Goal: Find specific page/section: Find specific page/section

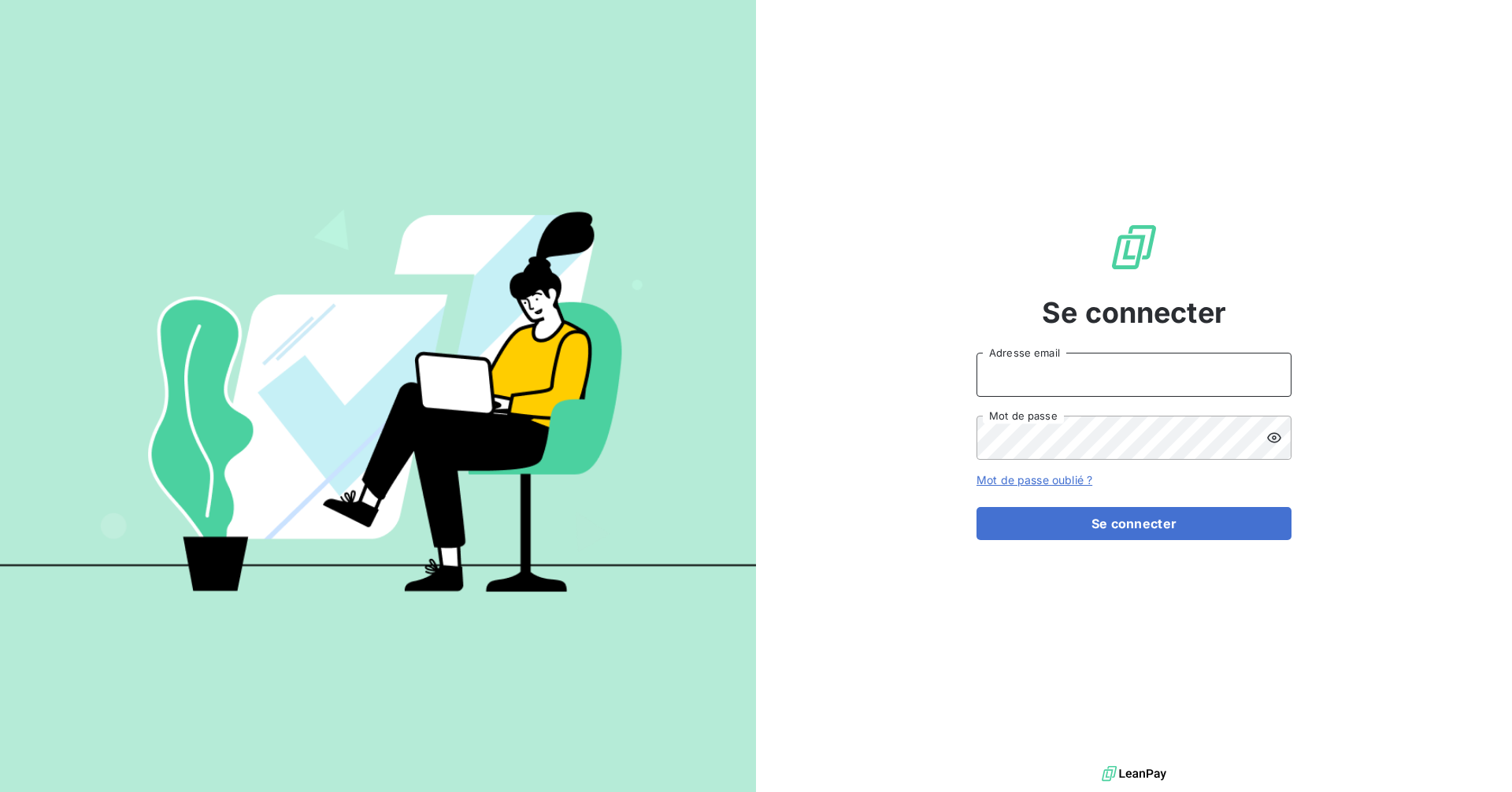
click at [1081, 363] on input "Adresse email" at bounding box center [1134, 375] width 315 height 44
click at [0, 791] on com-1password-button at bounding box center [0, 792] width 0 height 0
type input "[EMAIL_ADDRESS][DOMAIN_NAME]"
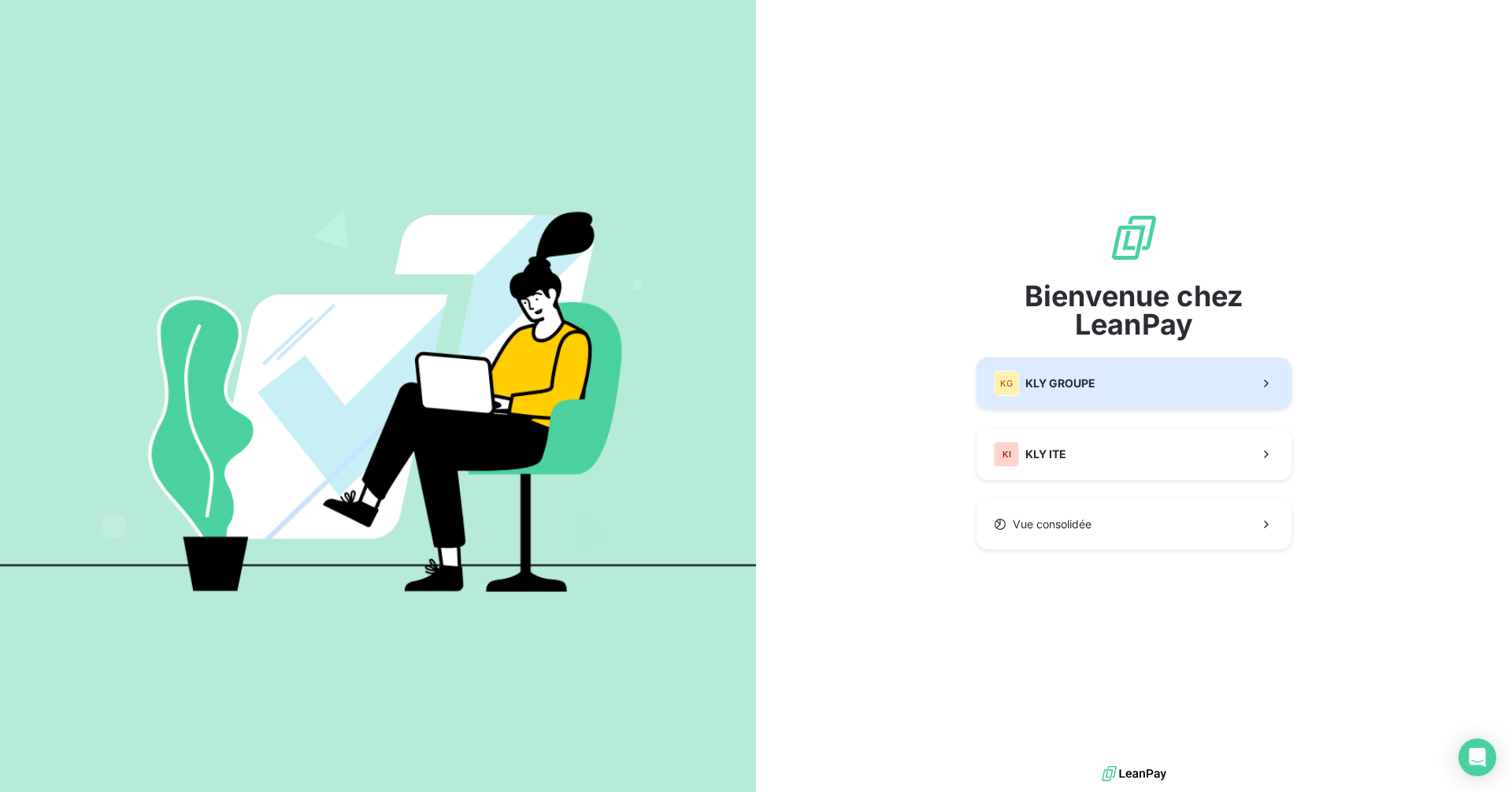
click at [1055, 399] on button "KG KLY GROUPE" at bounding box center [1134, 383] width 315 height 52
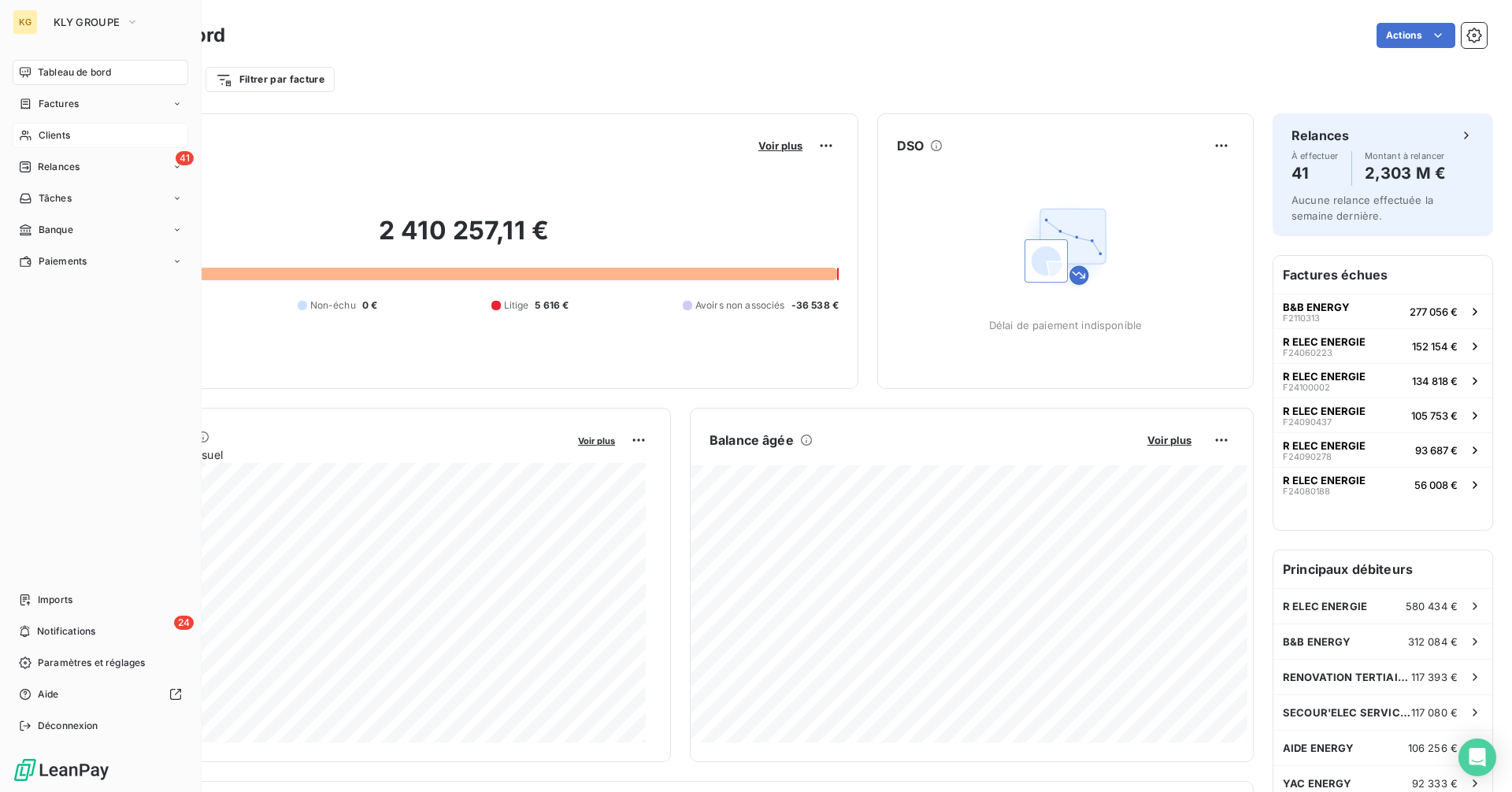
click at [47, 140] on span "Clients" at bounding box center [54, 135] width 31 height 14
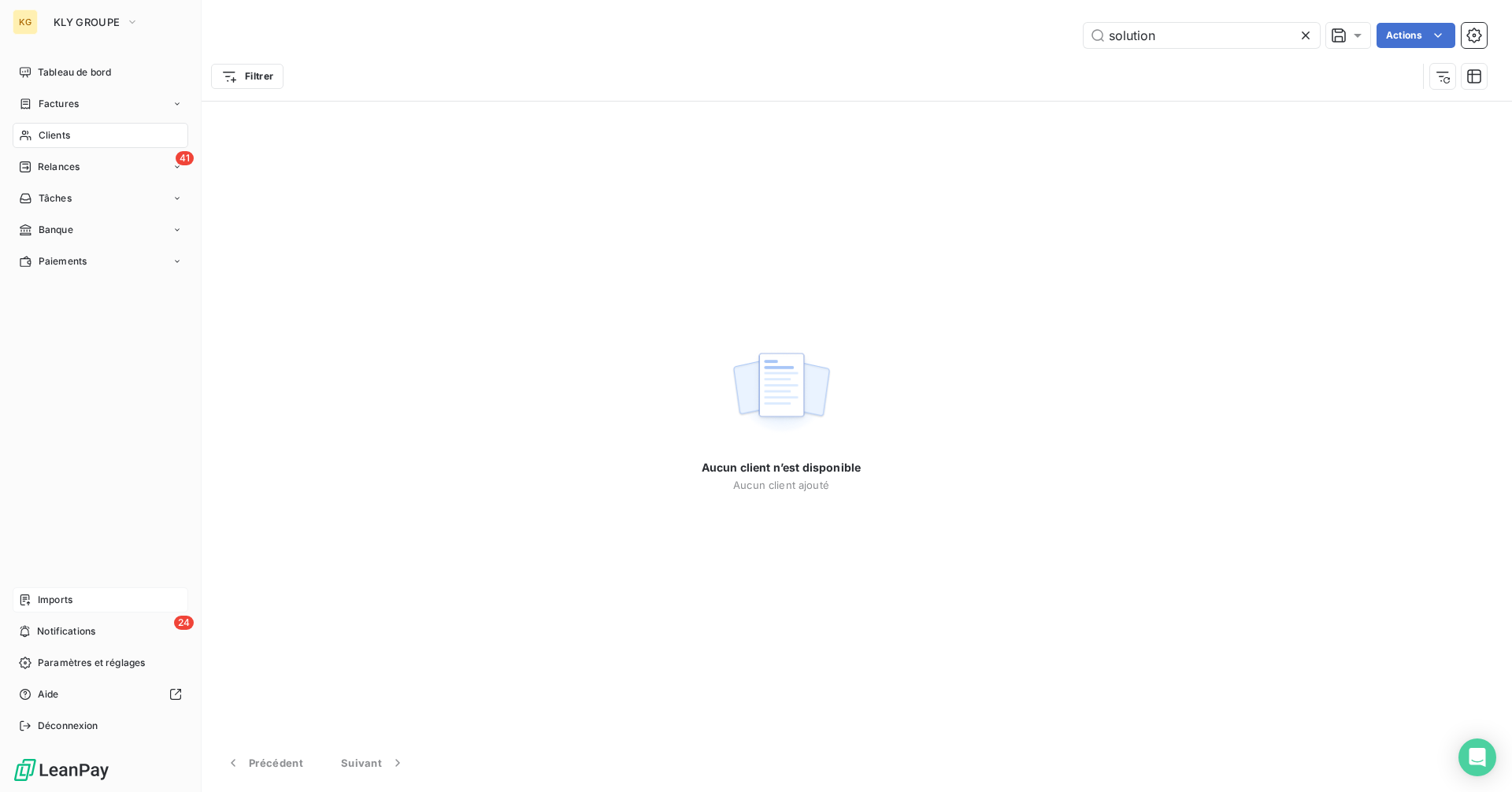
type input "solution"
click at [54, 599] on span "Imports" at bounding box center [55, 600] width 34 height 14
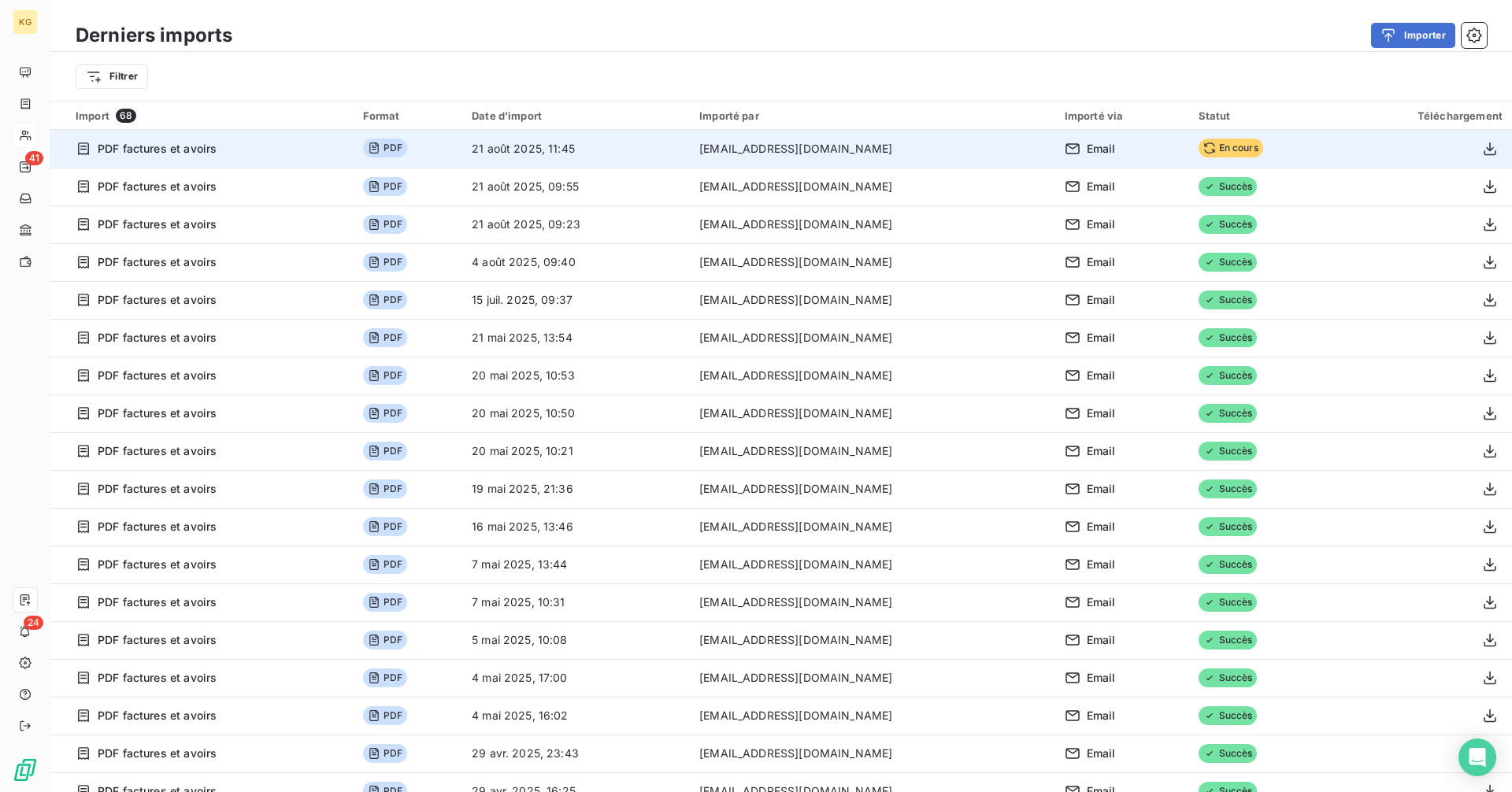
click at [397, 149] on span "PDF" at bounding box center [385, 148] width 44 height 19
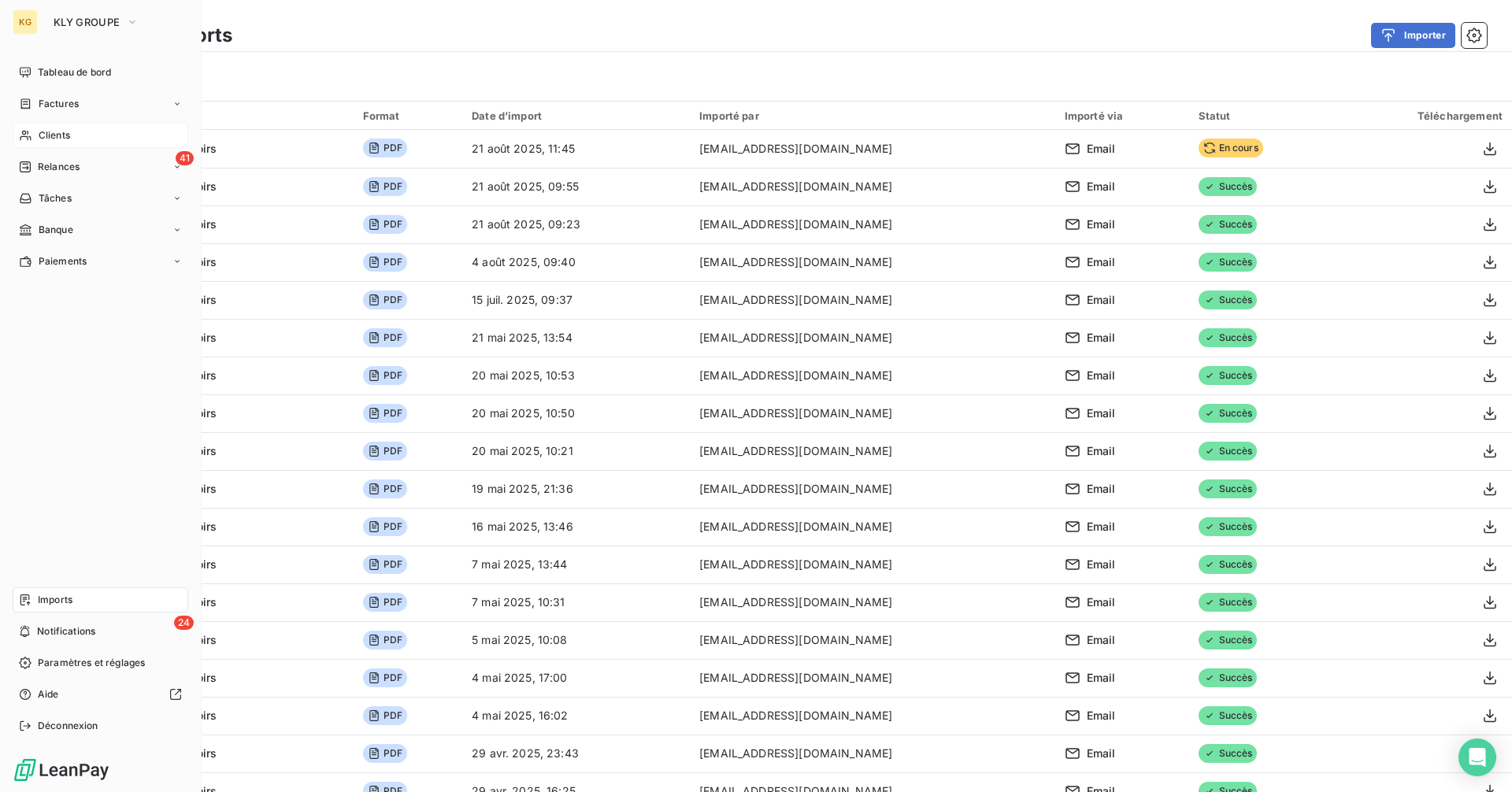
drag, startPoint x: 57, startPoint y: 132, endPoint x: 59, endPoint y: 146, distance: 14.1
click at [57, 133] on span "Clients" at bounding box center [54, 135] width 31 height 14
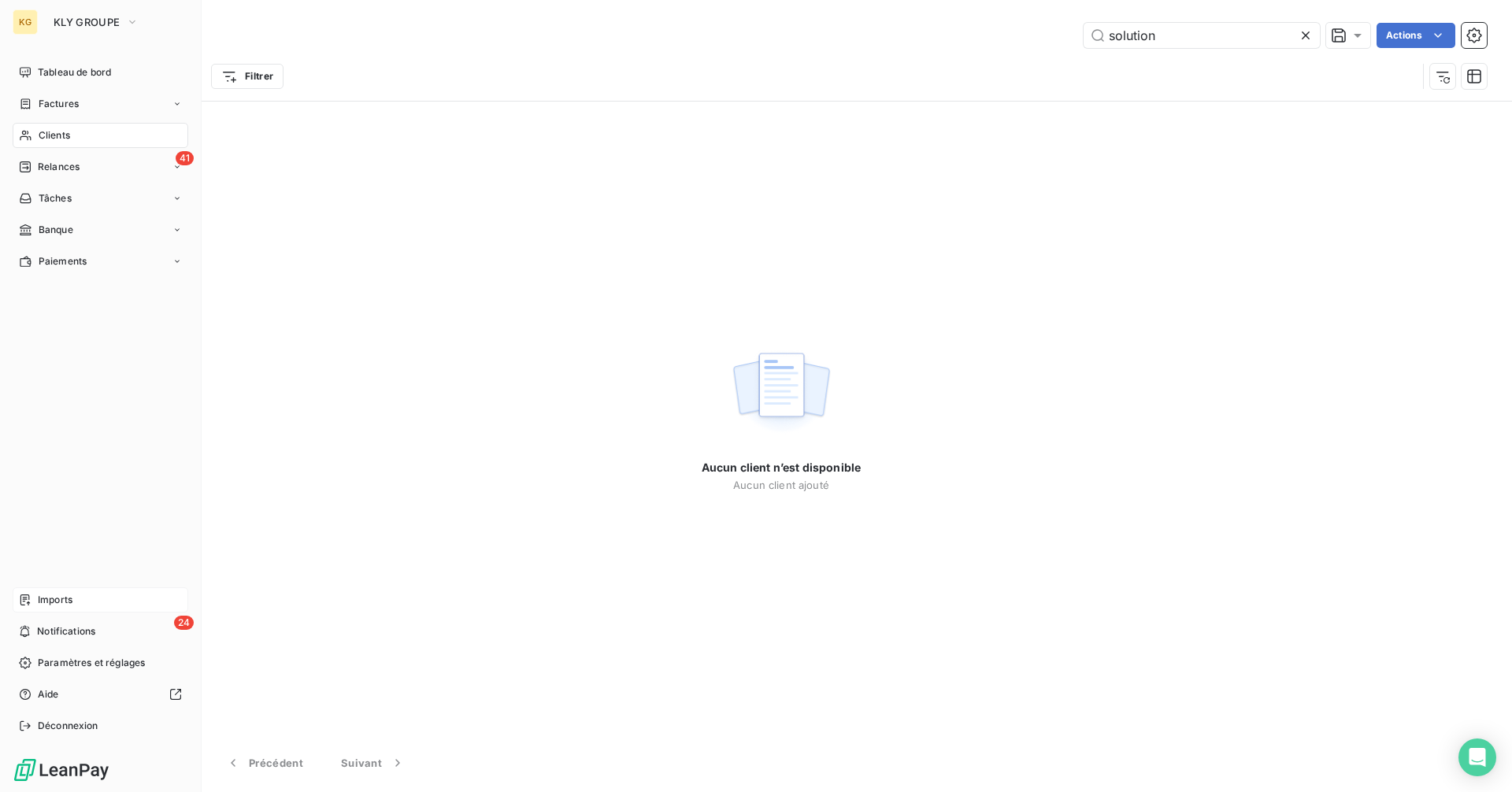
click at [62, 595] on span "Imports" at bounding box center [55, 600] width 34 height 14
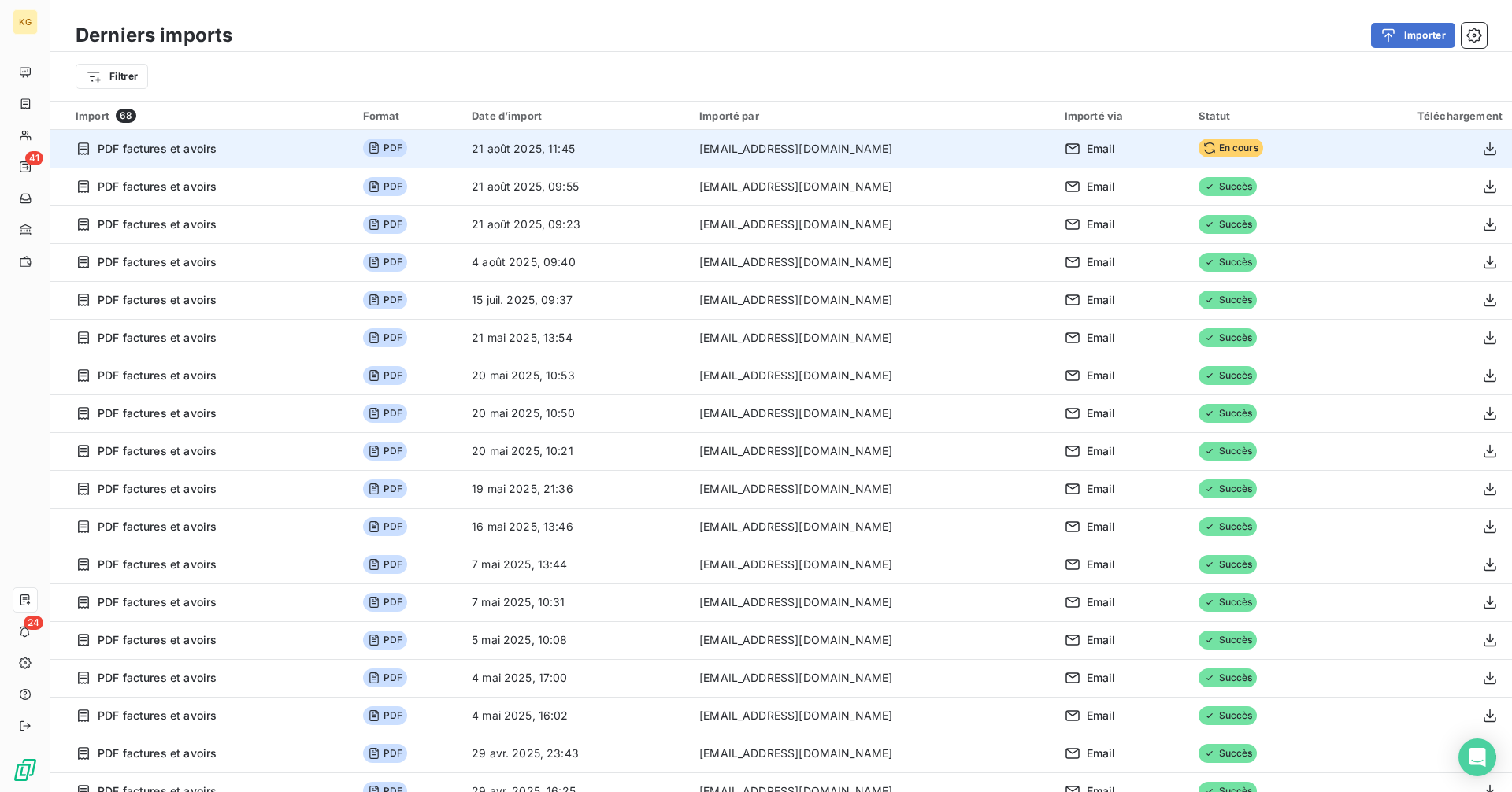
click at [684, 154] on td "21 août 2025, 11:45" at bounding box center [575, 149] width 227 height 38
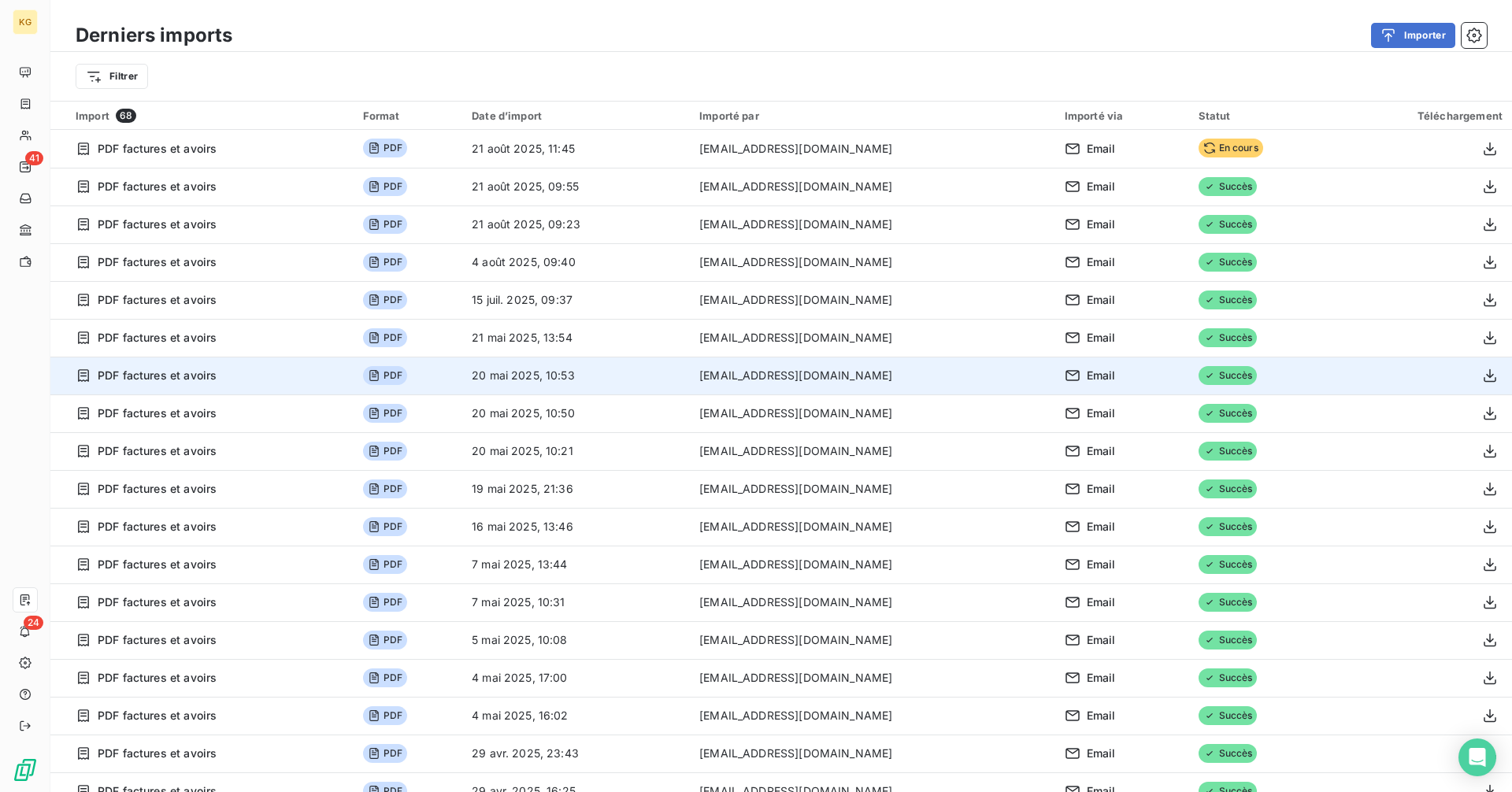
click at [780, 396] on td "[EMAIL_ADDRESS][DOMAIN_NAME]" at bounding box center [873, 414] width 365 height 38
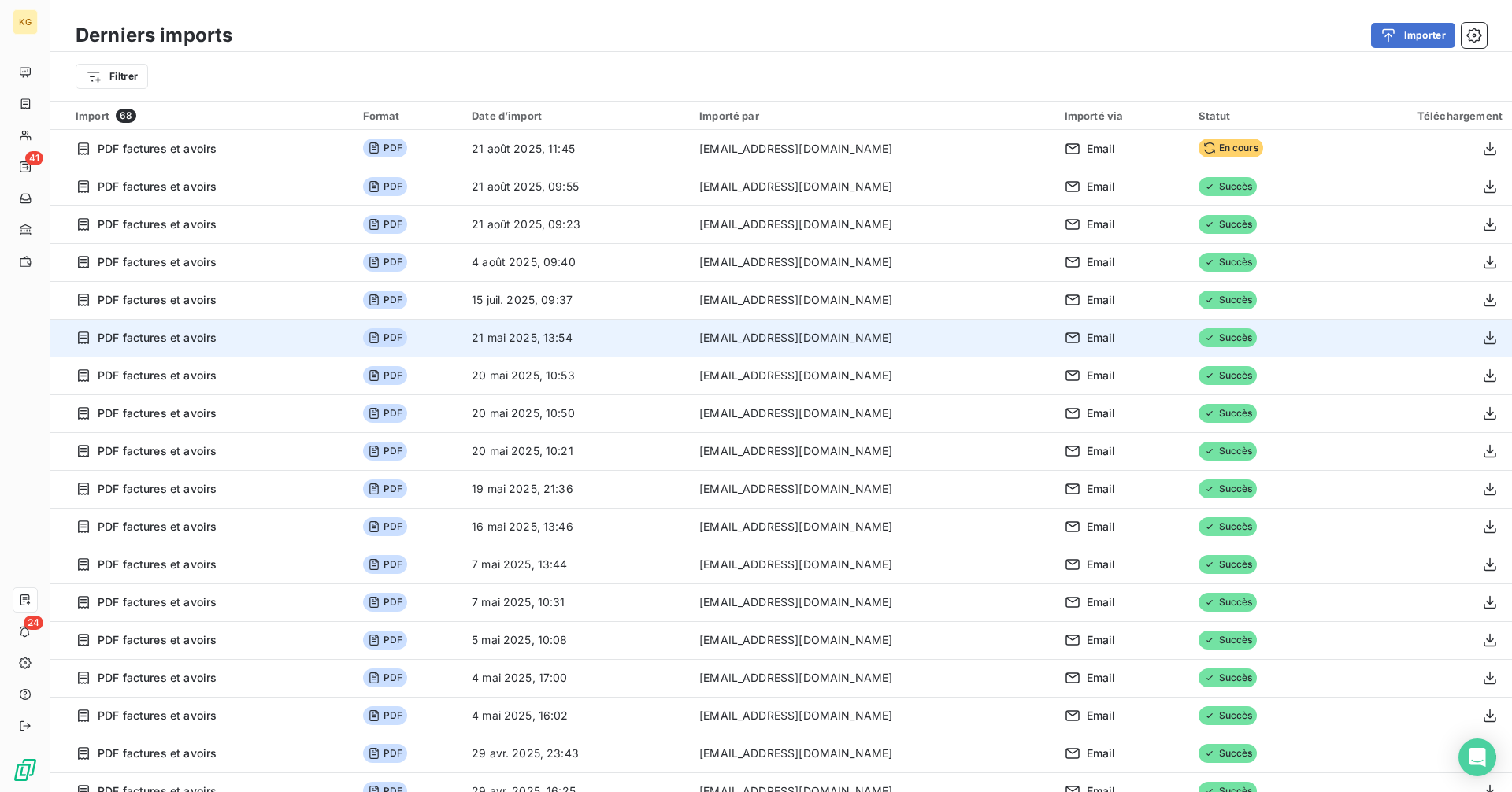
click at [605, 326] on td "21 mai 2025, 13:54" at bounding box center [575, 338] width 227 height 38
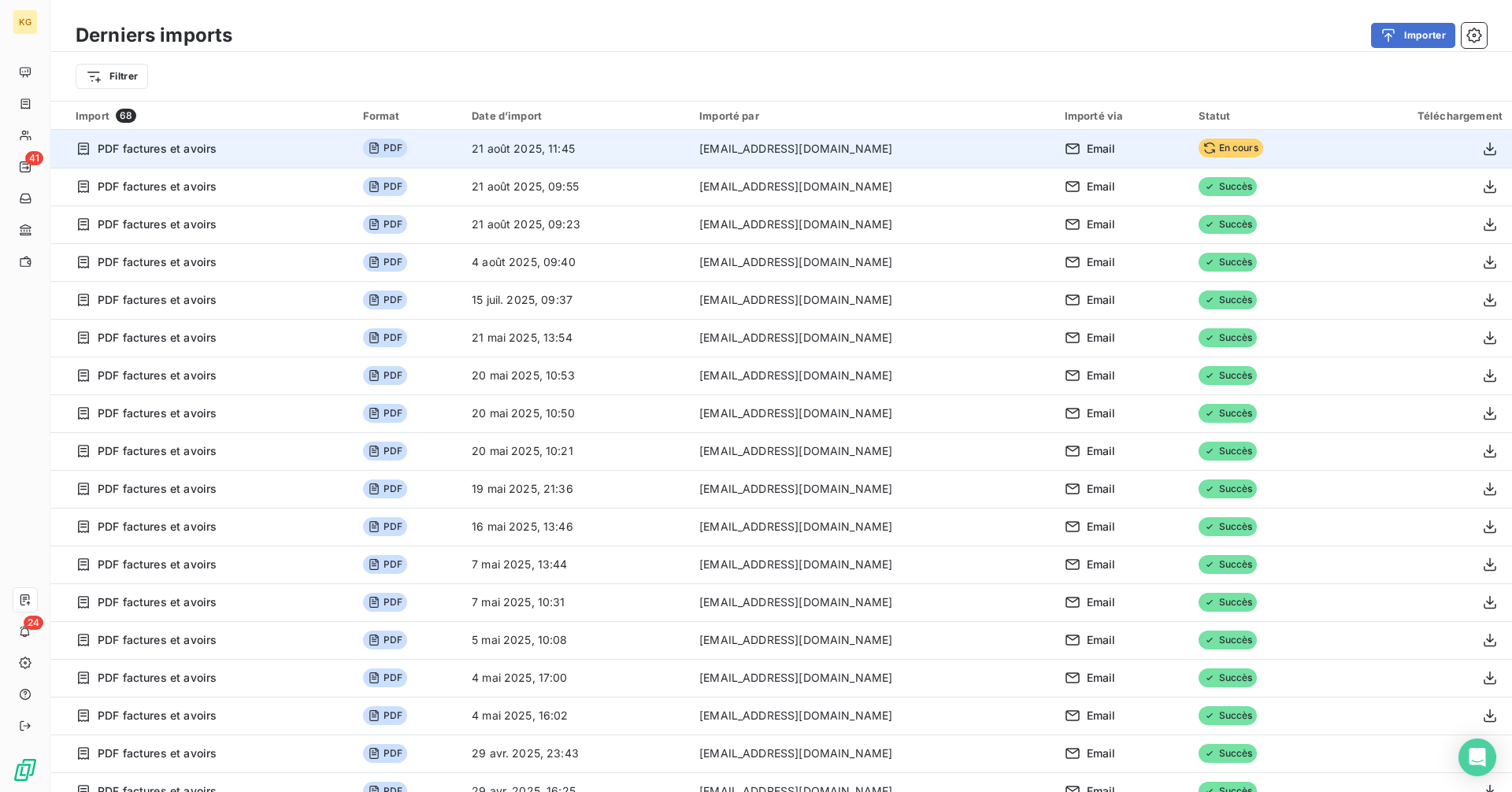
drag, startPoint x: 173, startPoint y: 121, endPoint x: 191, endPoint y: 132, distance: 21.1
click at [185, 128] on div "Derniers imports Importer Filtrer Import 68 Format Date d’import Importé par Im…" at bounding box center [781, 396] width 1462 height 792
click at [207, 141] on span "PDF factures et avoirs" at bounding box center [157, 148] width 119 height 16
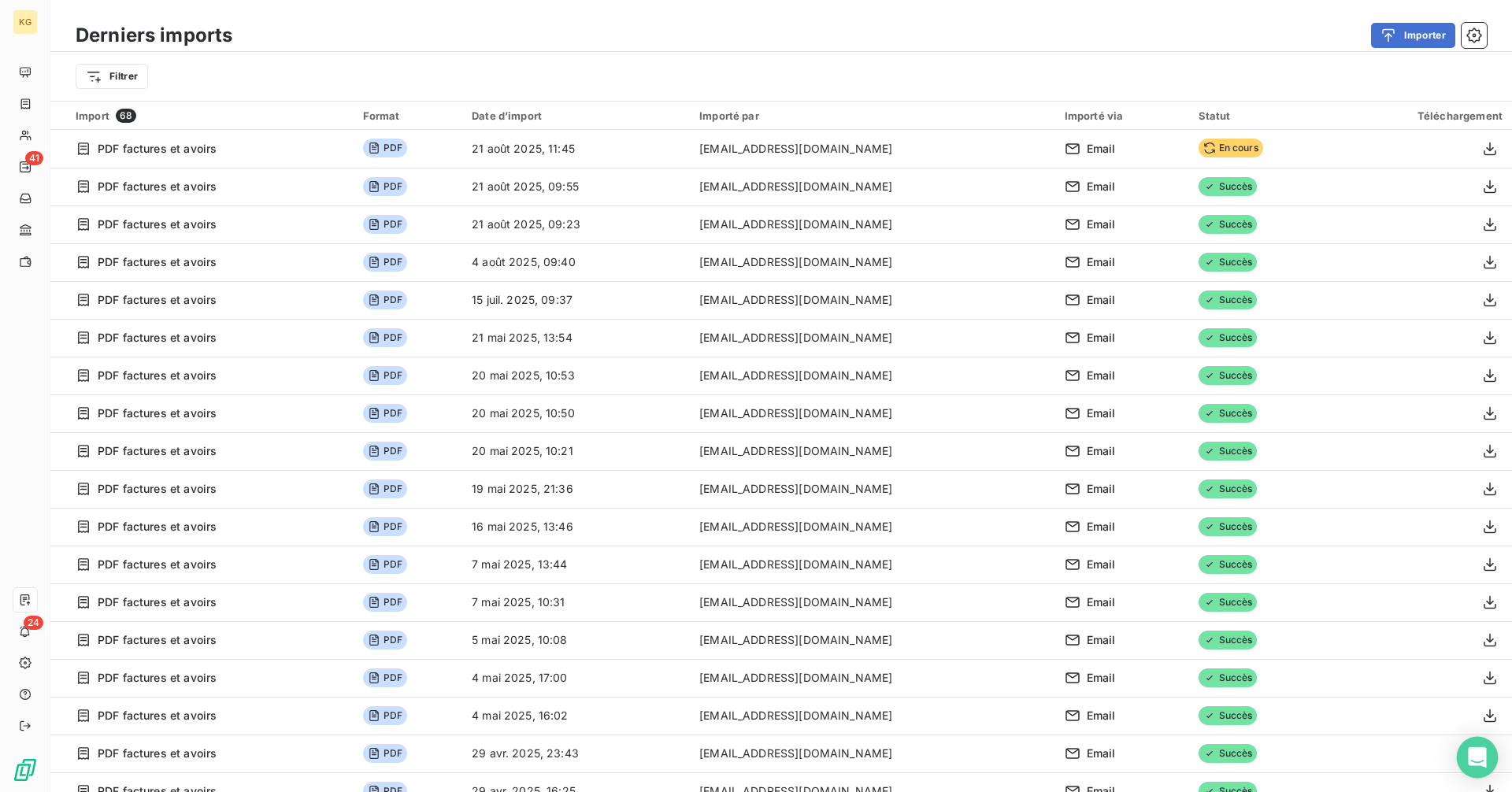
click at [1475, 759] on icon "Open Intercom Messenger" at bounding box center [1477, 758] width 18 height 21
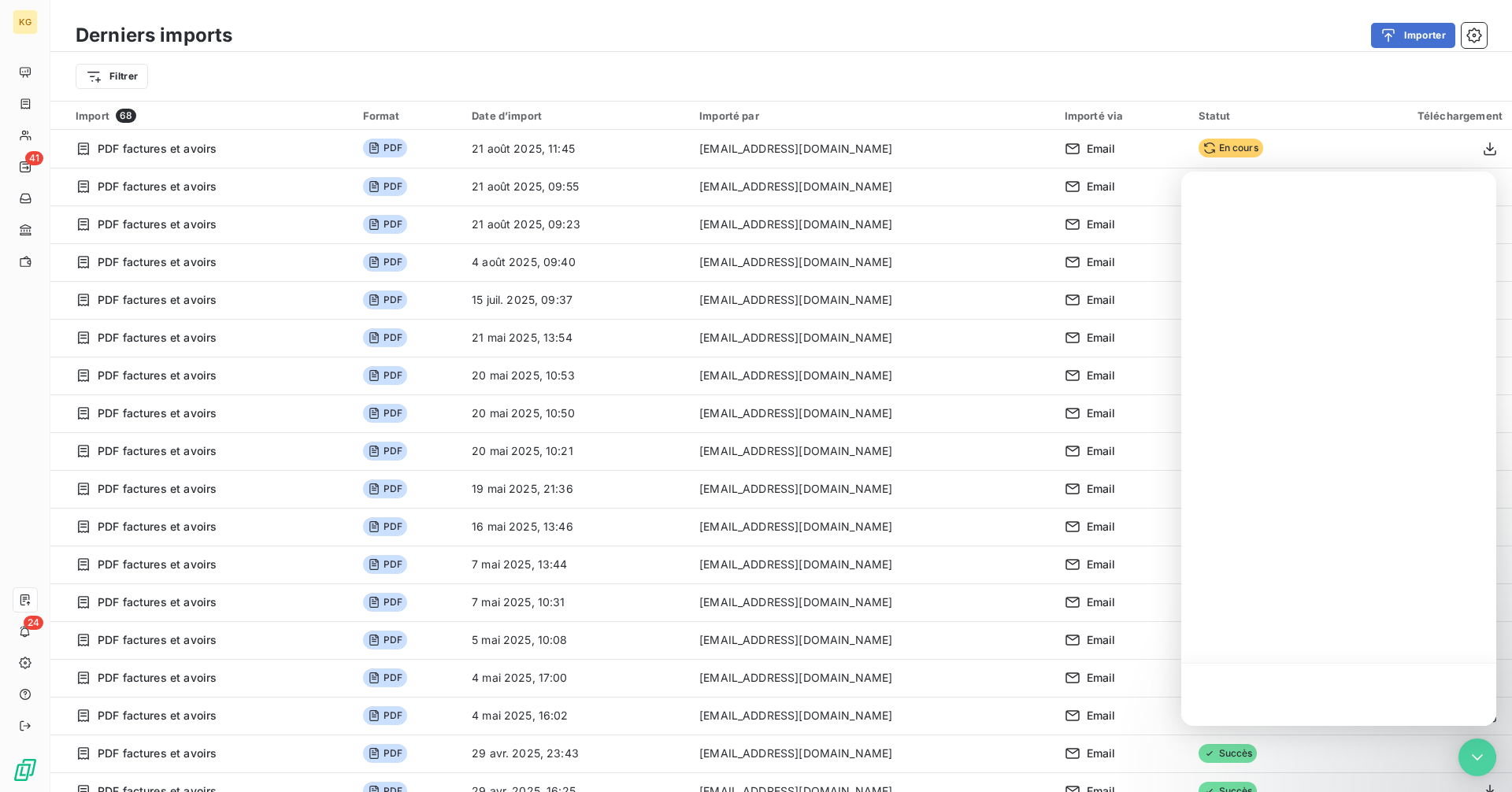
click at [1272, 692] on div at bounding box center [1338, 694] width 315 height 63
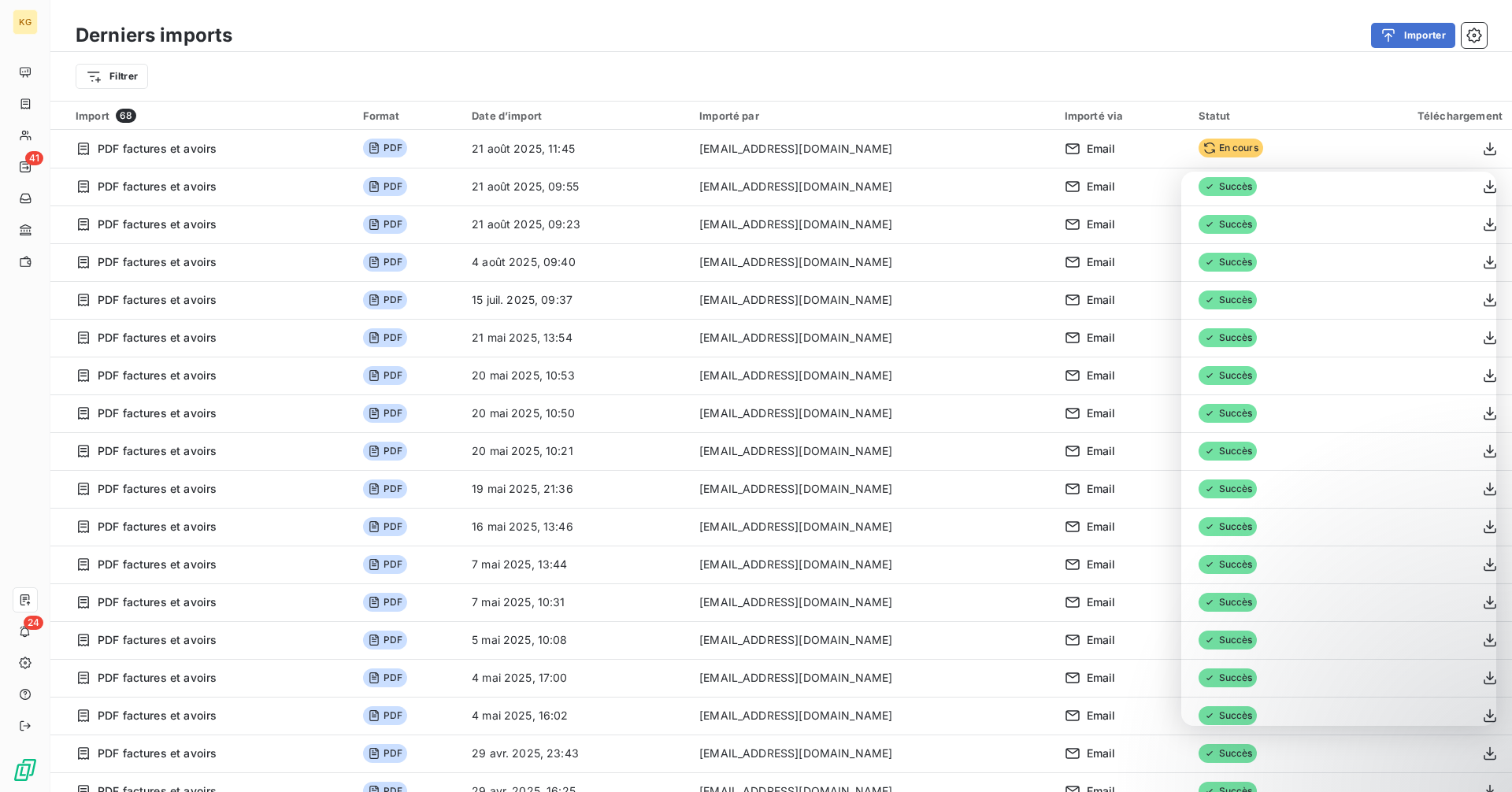
click at [1130, 63] on div "Filtrer" at bounding box center [782, 76] width 1411 height 29
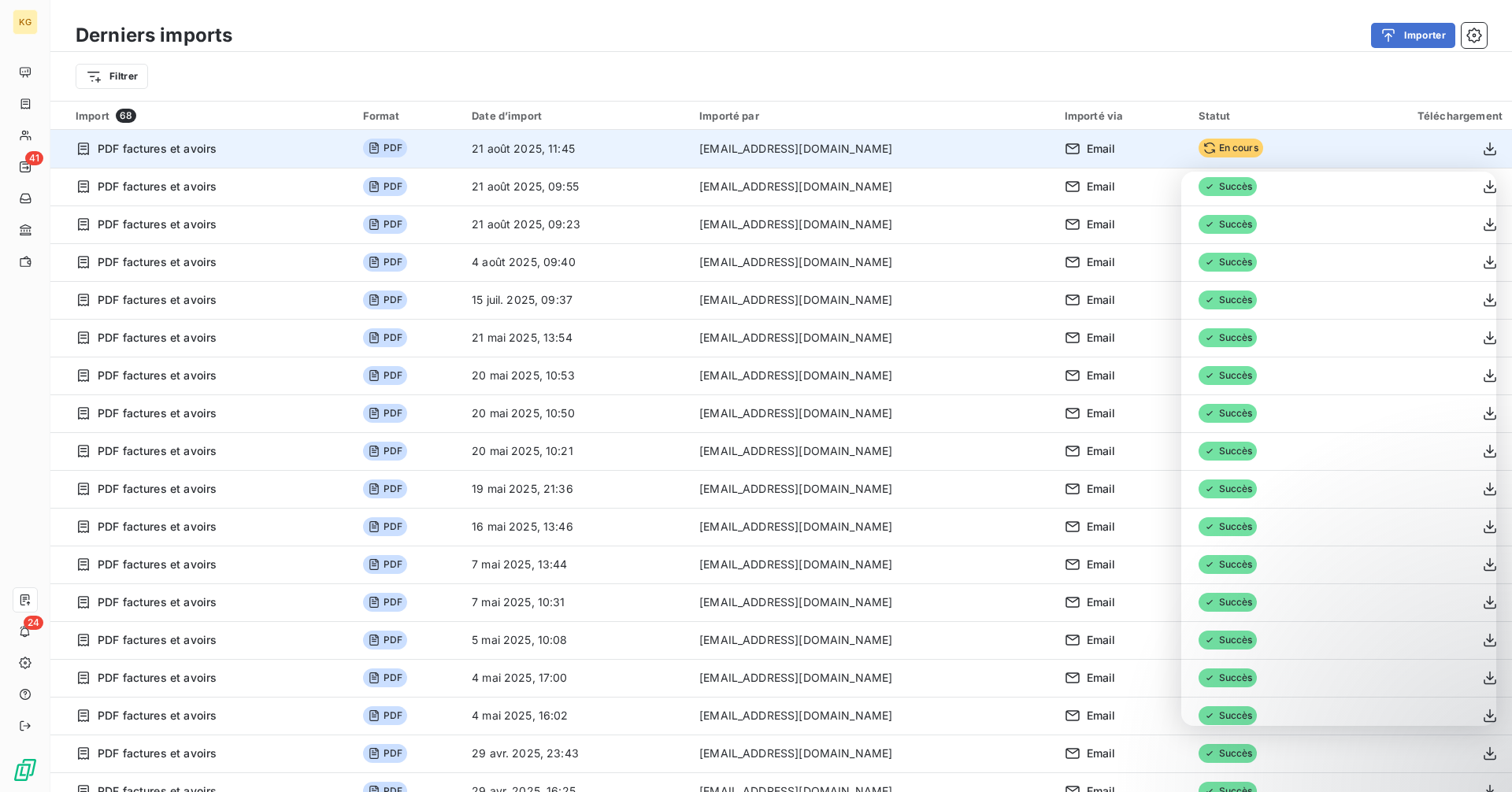
click at [931, 145] on td "[EMAIL_ADDRESS][DOMAIN_NAME]" at bounding box center [873, 149] width 365 height 38
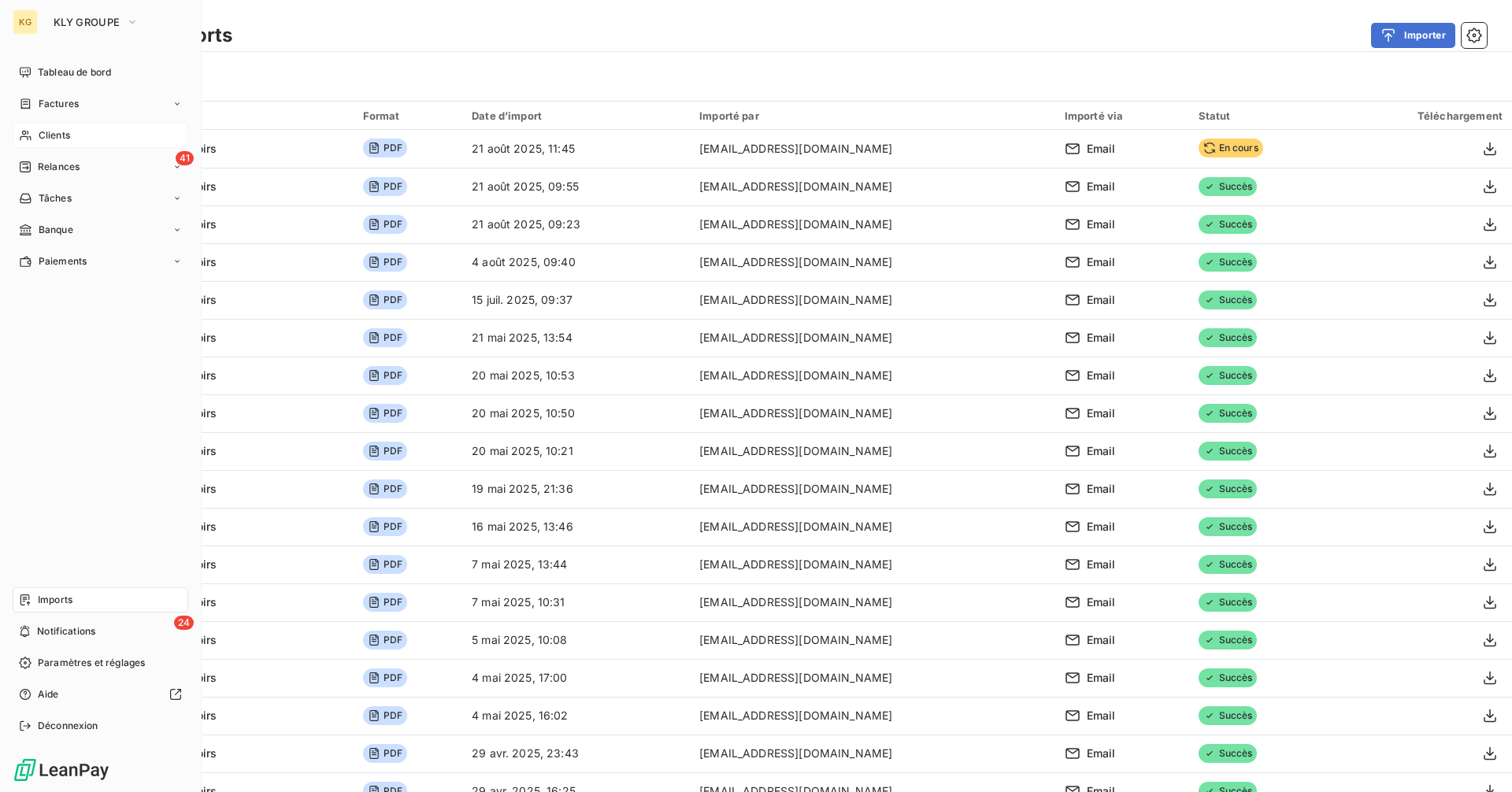
click at [66, 140] on span "Clients" at bounding box center [54, 135] width 31 height 14
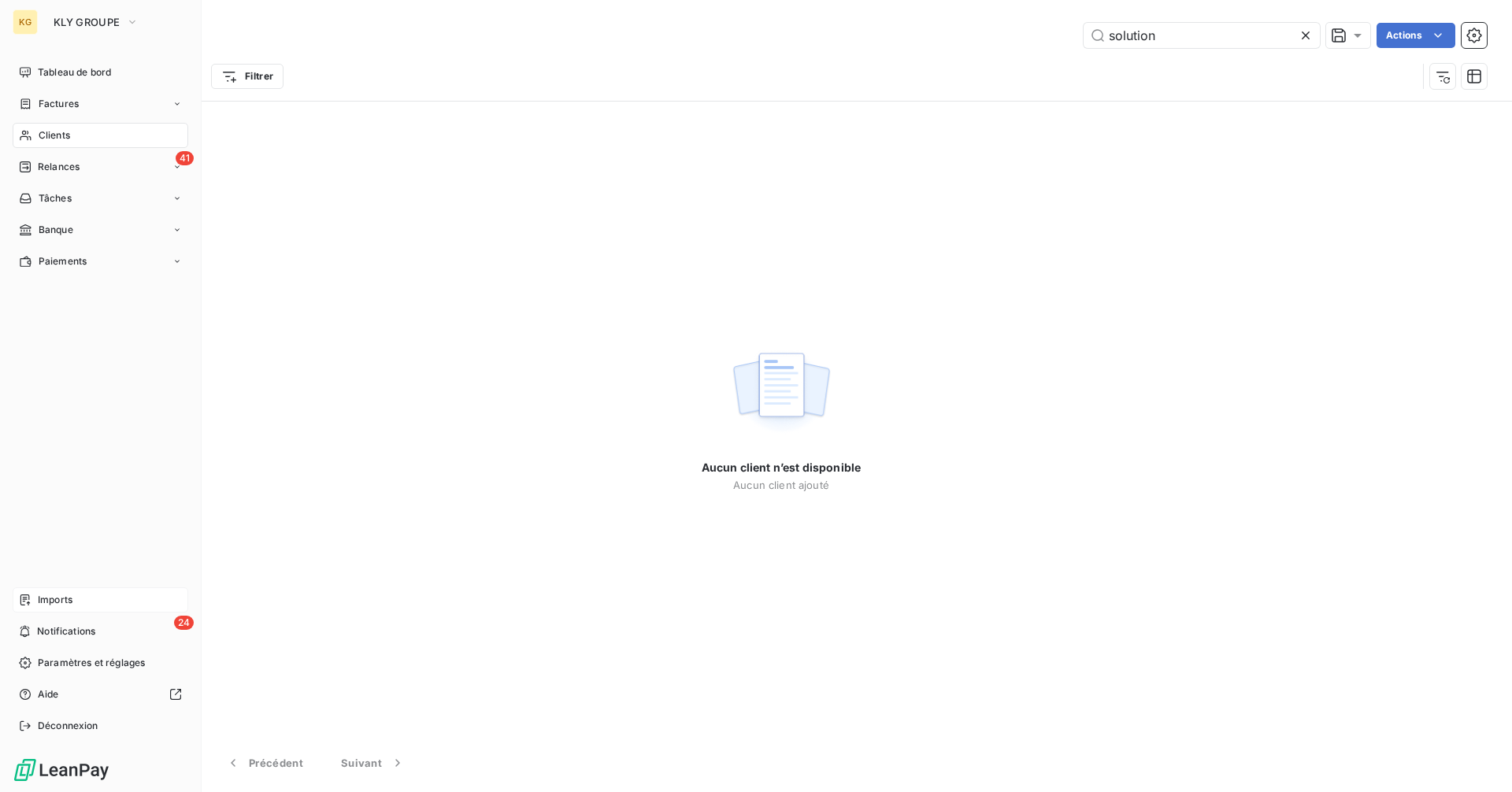
drag, startPoint x: 67, startPoint y: 598, endPoint x: 110, endPoint y: 599, distance: 43.0
click at [68, 598] on span "Imports" at bounding box center [55, 600] width 34 height 14
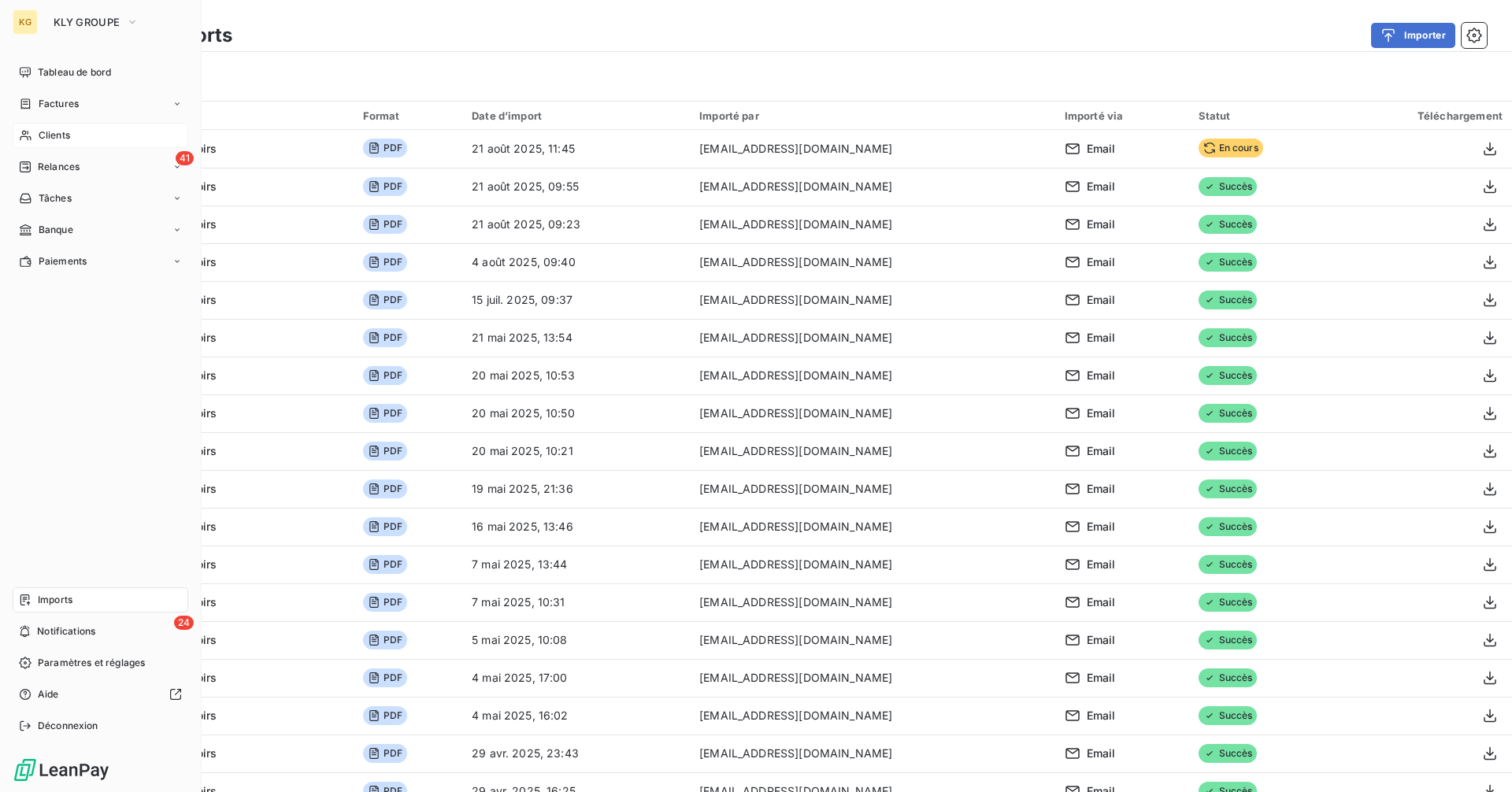
click at [44, 137] on span "Clients" at bounding box center [54, 135] width 31 height 14
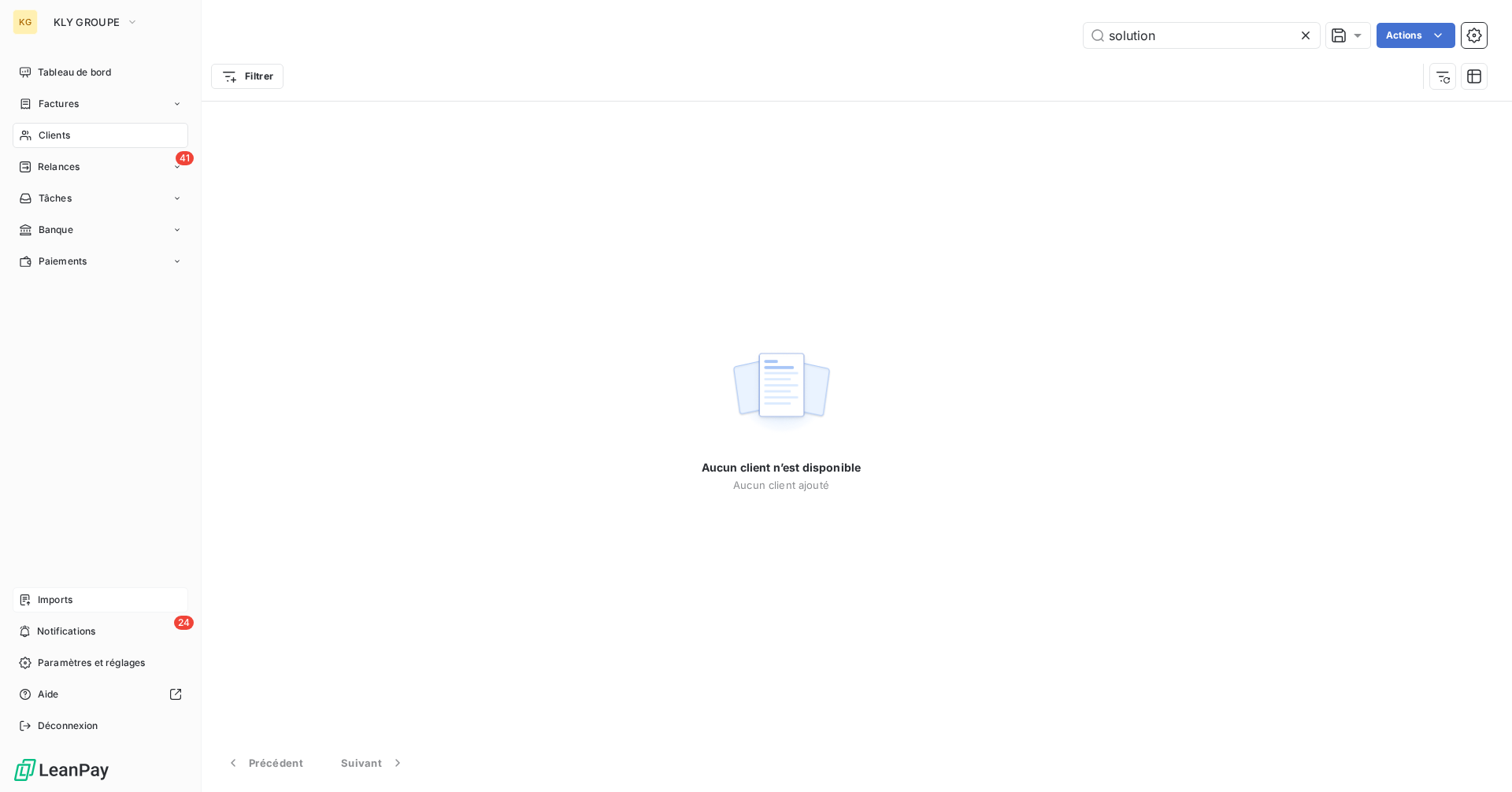
click at [64, 602] on span "Imports" at bounding box center [55, 600] width 34 height 14
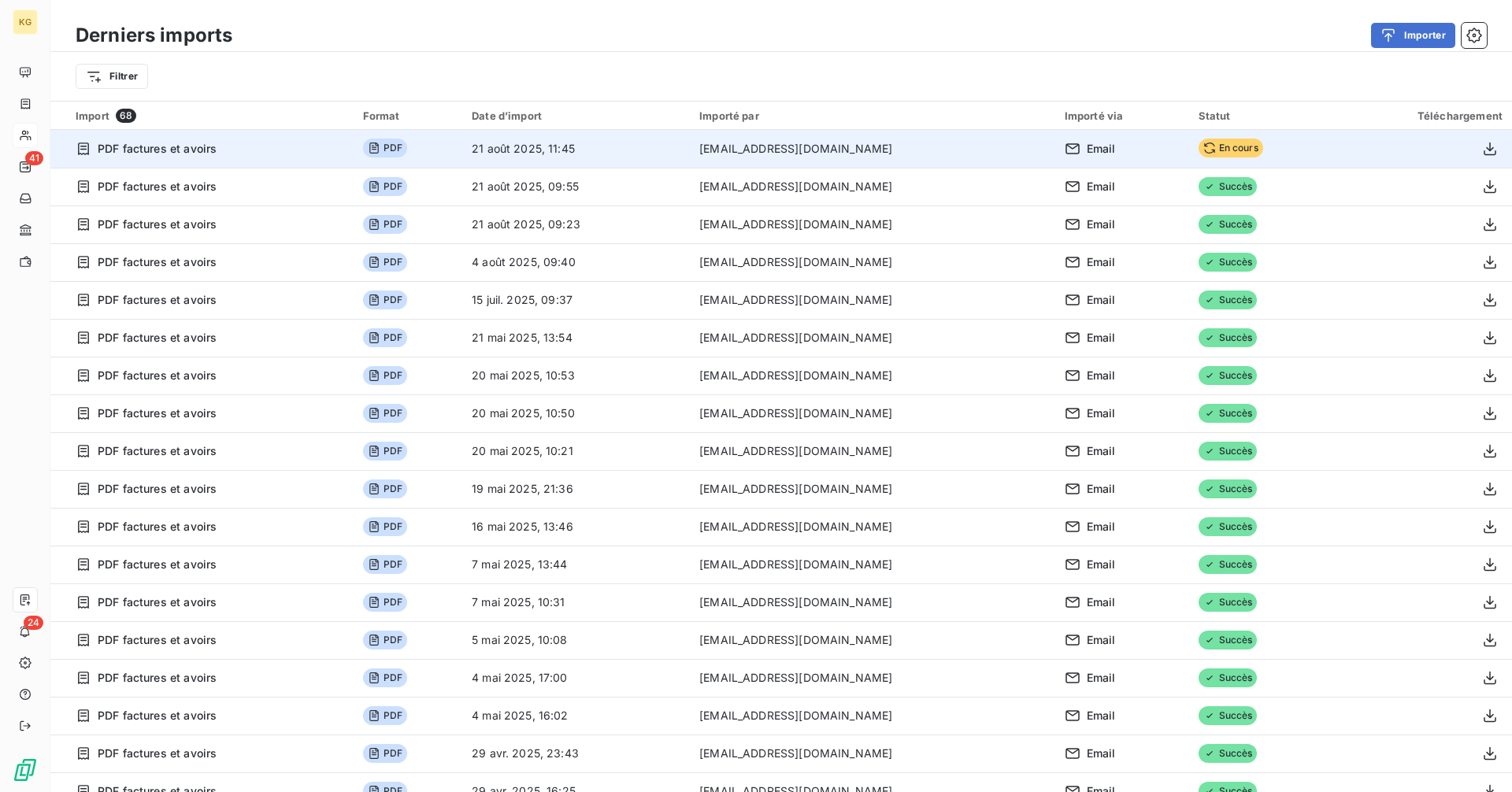
click at [1010, 145] on td "[EMAIL_ADDRESS][DOMAIN_NAME]" at bounding box center [873, 149] width 365 height 38
click at [1199, 149] on span "En cours" at bounding box center [1231, 148] width 65 height 19
click at [1199, 146] on span "En cours" at bounding box center [1231, 148] width 65 height 19
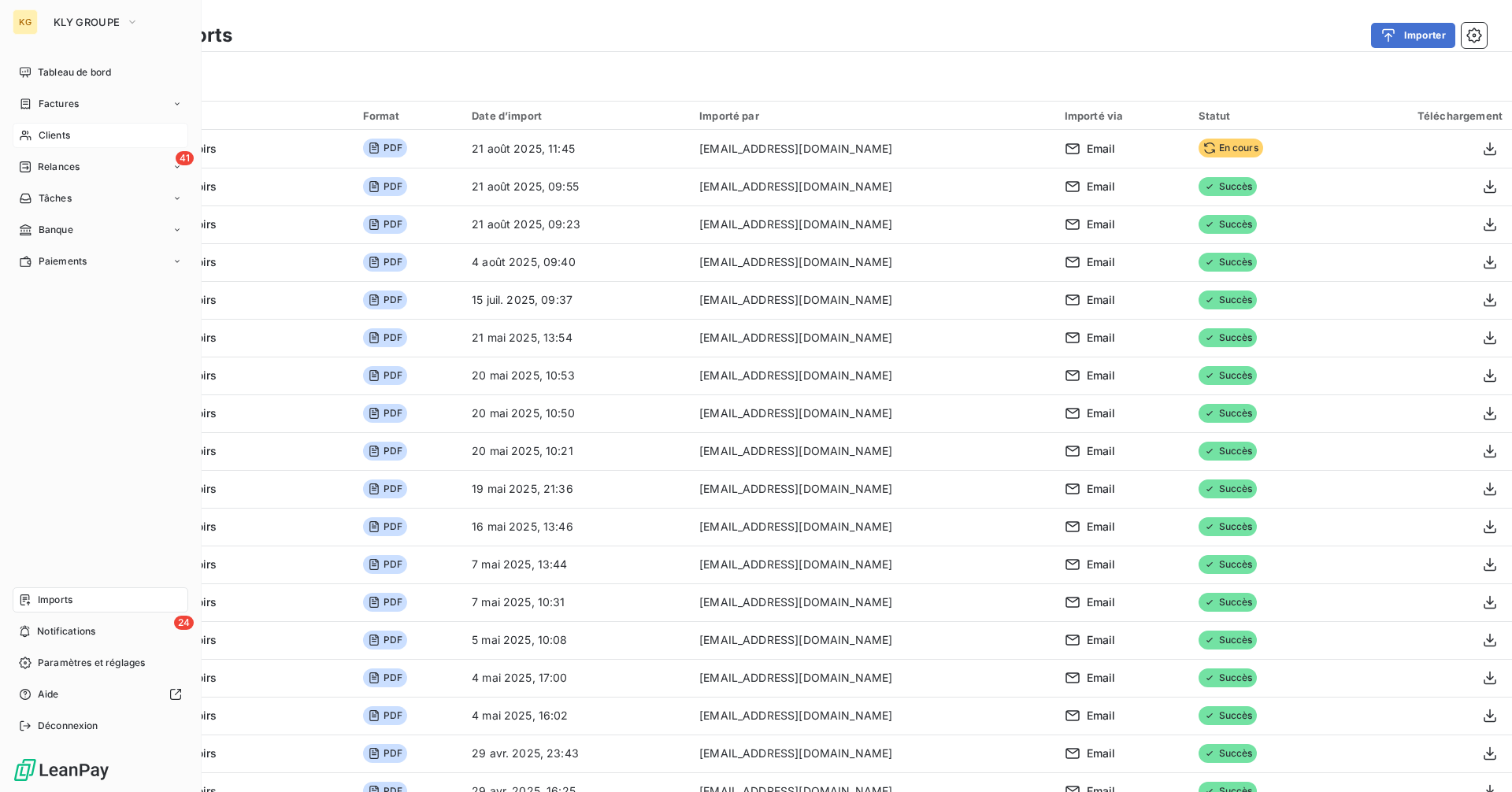
click at [53, 140] on span "Clients" at bounding box center [54, 135] width 31 height 14
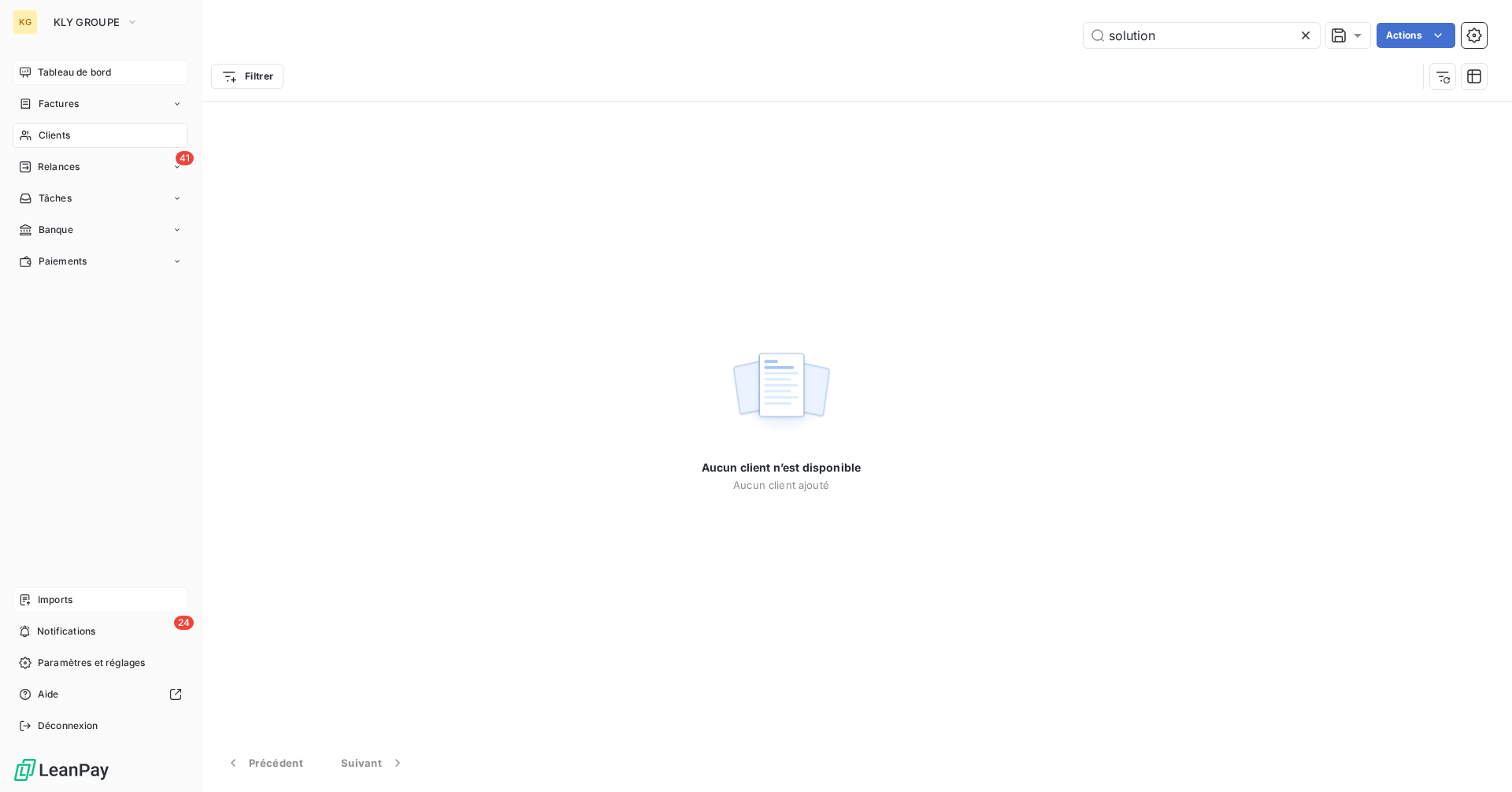
click at [89, 72] on span "Tableau de bord" at bounding box center [74, 72] width 73 height 14
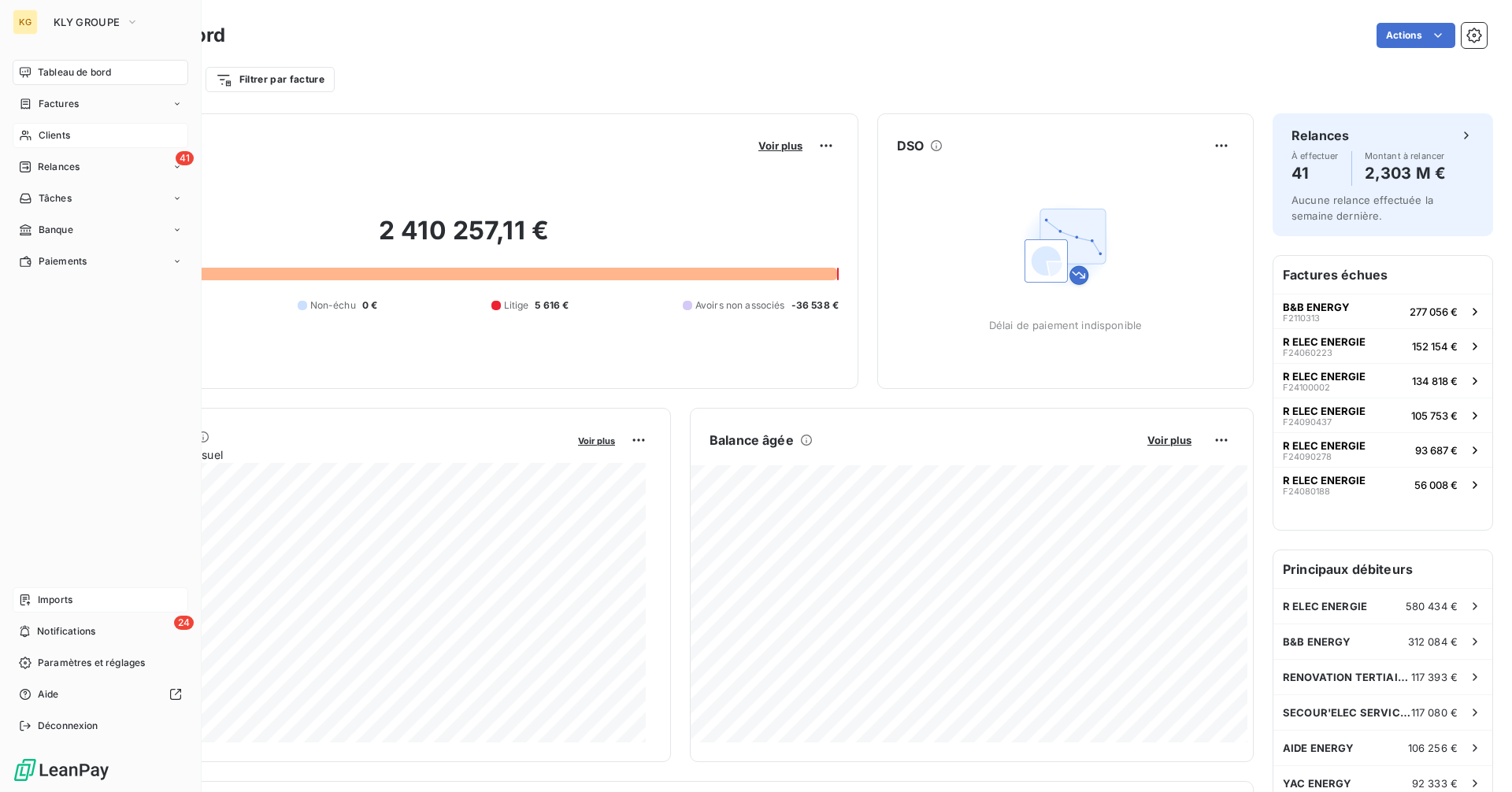
click at [67, 134] on span "Clients" at bounding box center [54, 135] width 31 height 14
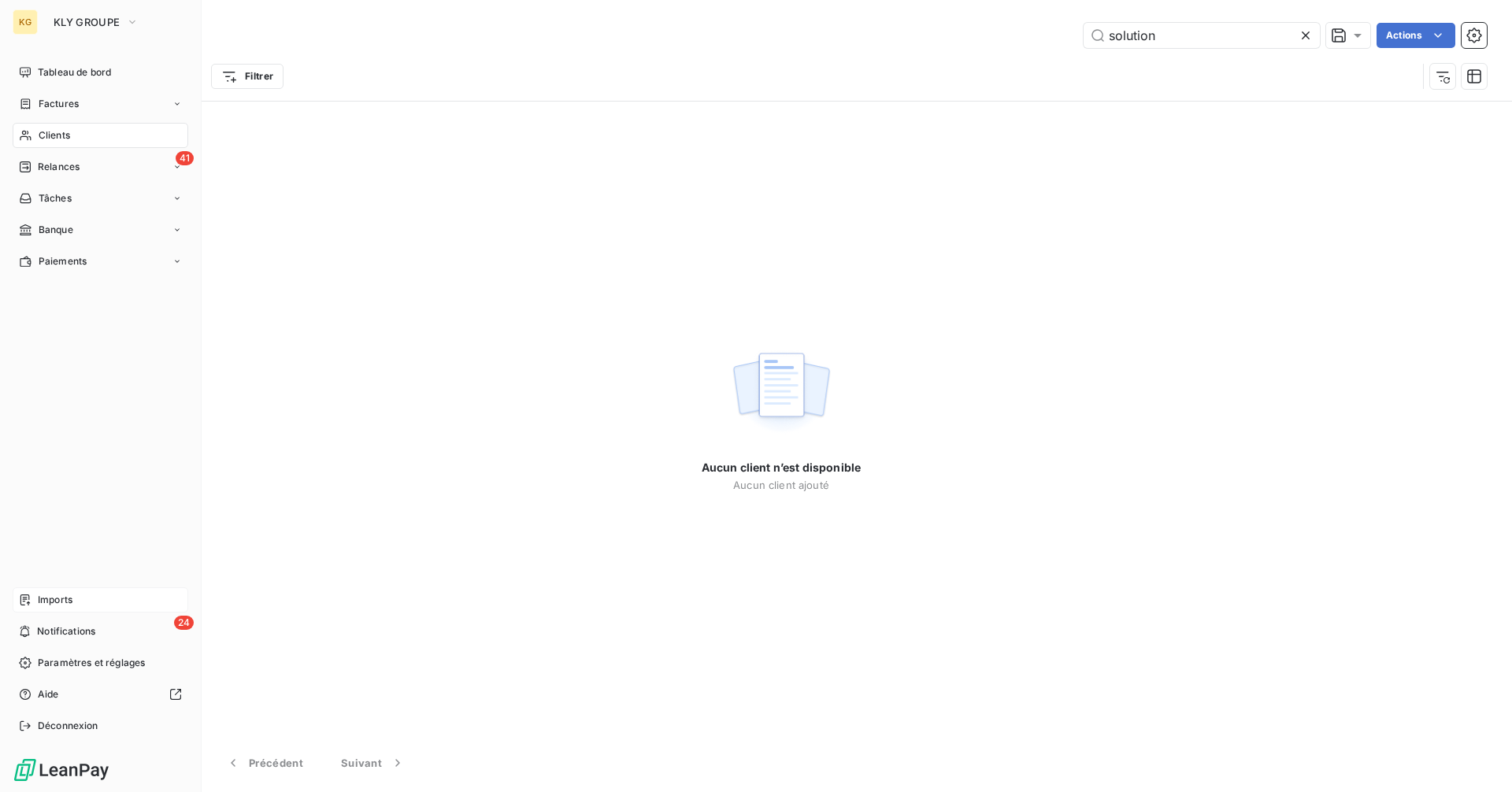
click at [43, 593] on span "Imports" at bounding box center [55, 600] width 34 height 14
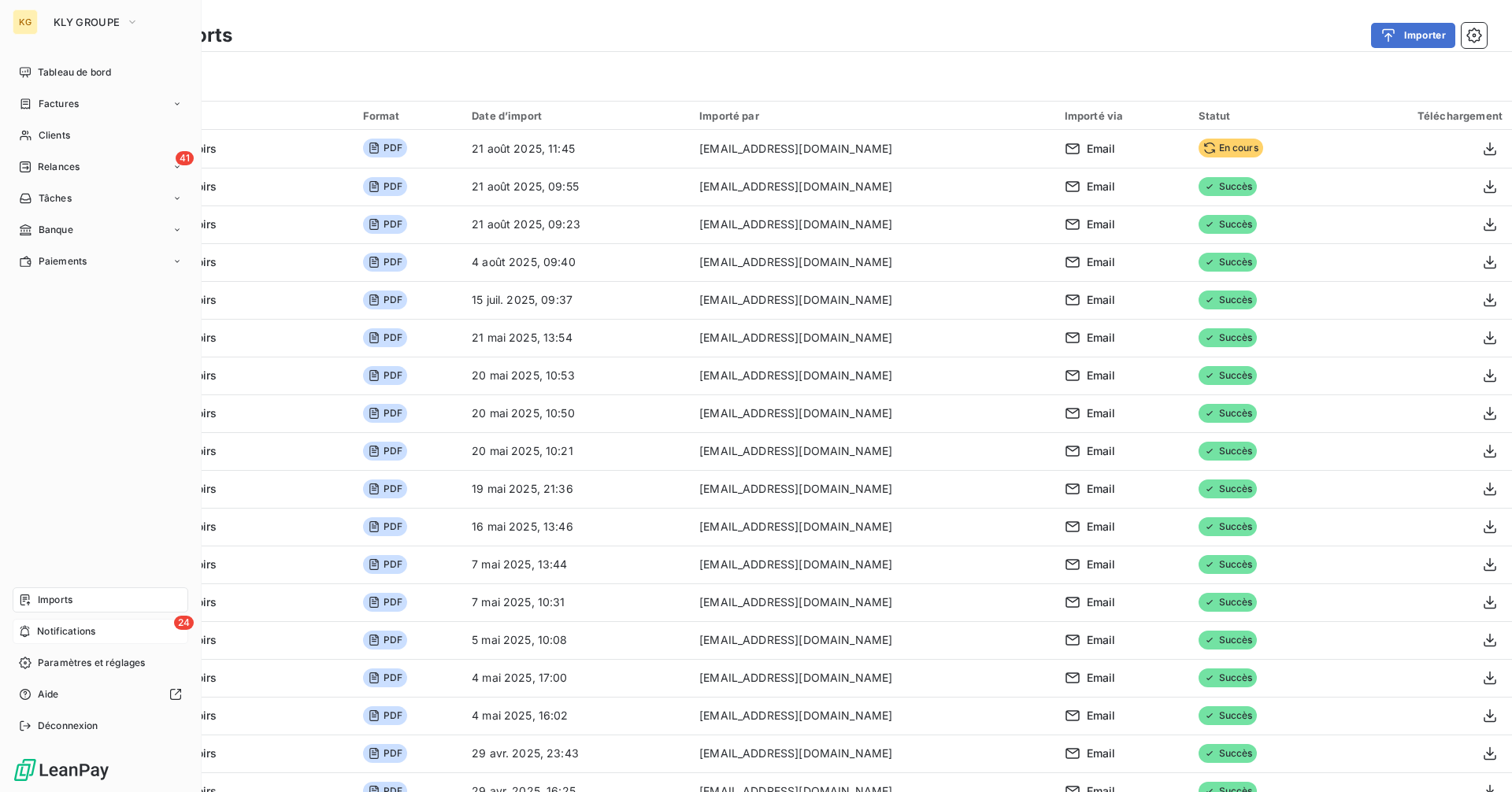
click at [71, 634] on span "Notifications" at bounding box center [66, 631] width 58 height 14
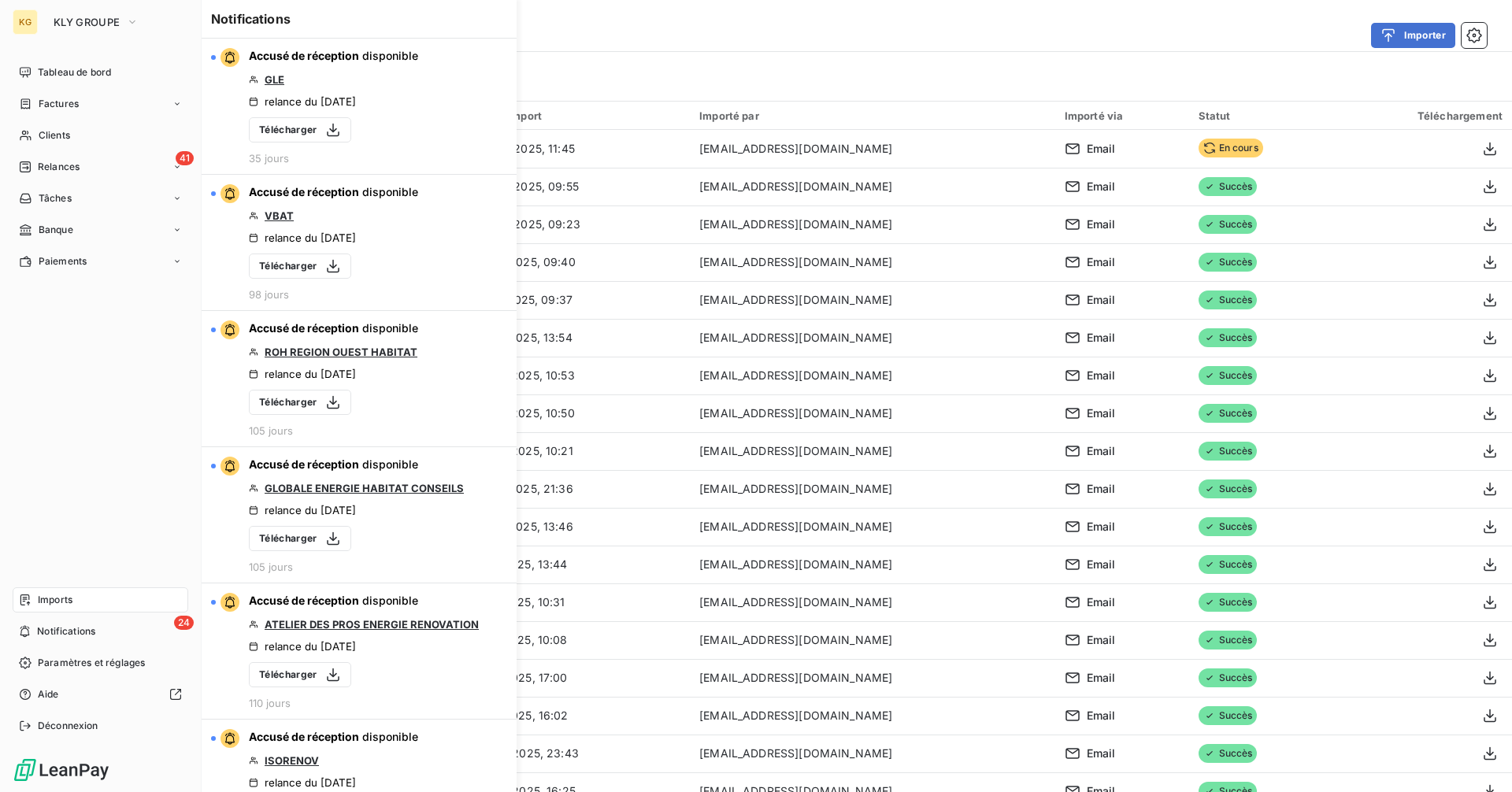
click at [61, 604] on span "Imports" at bounding box center [55, 600] width 34 height 14
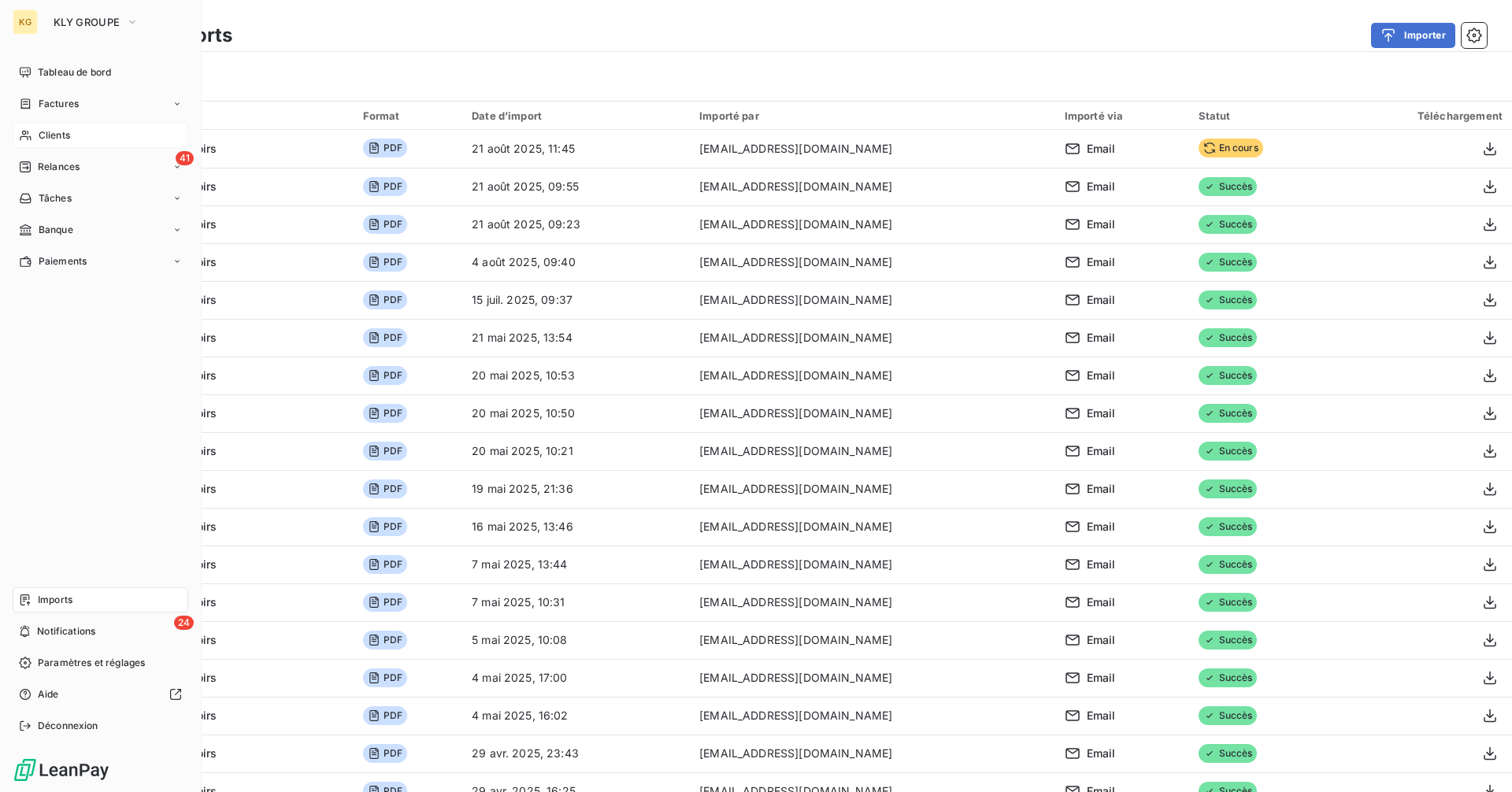
click at [43, 138] on span "Clients" at bounding box center [54, 135] width 31 height 14
click at [44, 139] on span "Clients" at bounding box center [54, 135] width 31 height 14
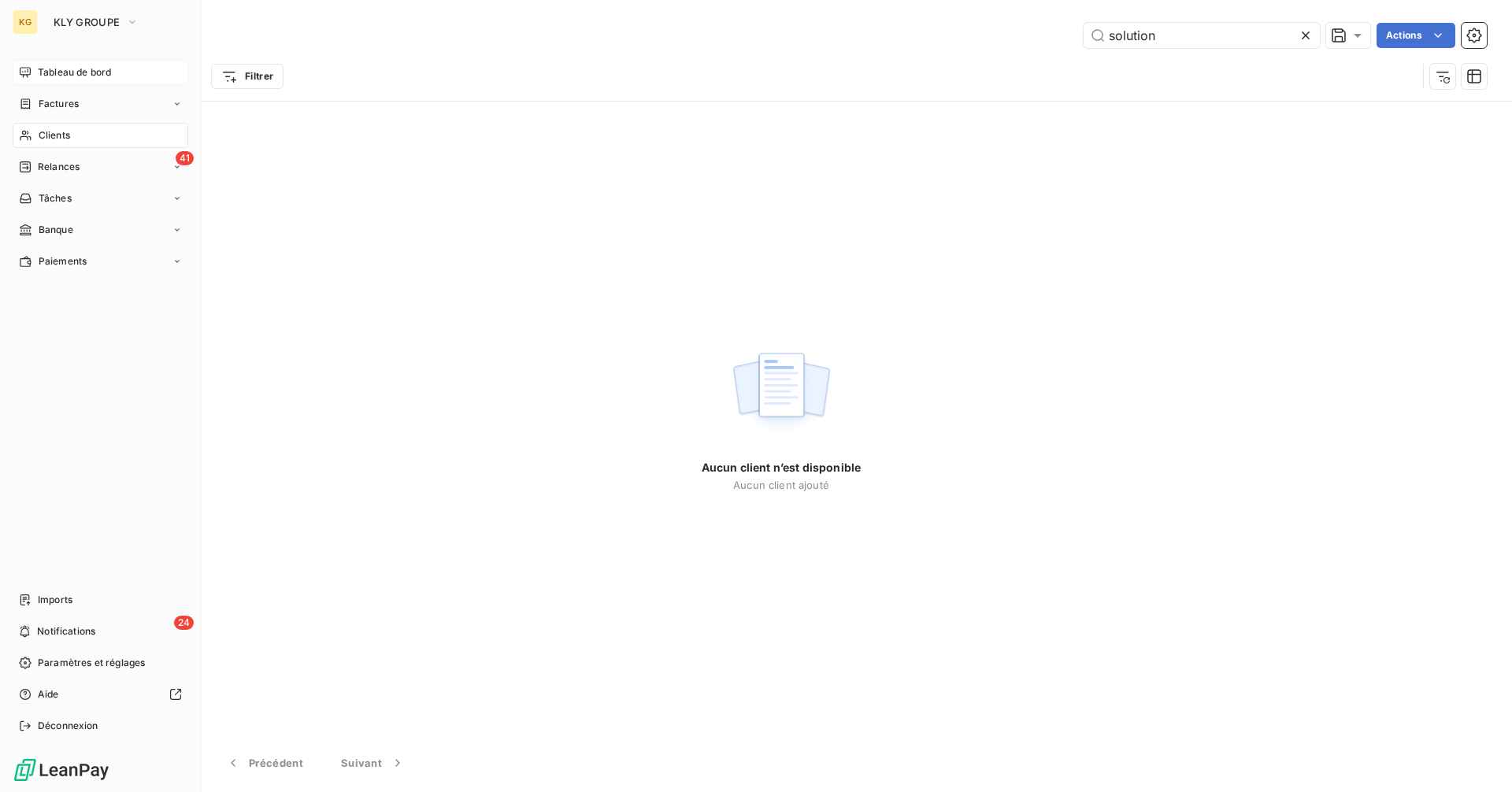
click at [38, 72] on div "Tableau de bord" at bounding box center [100, 72] width 176 height 26
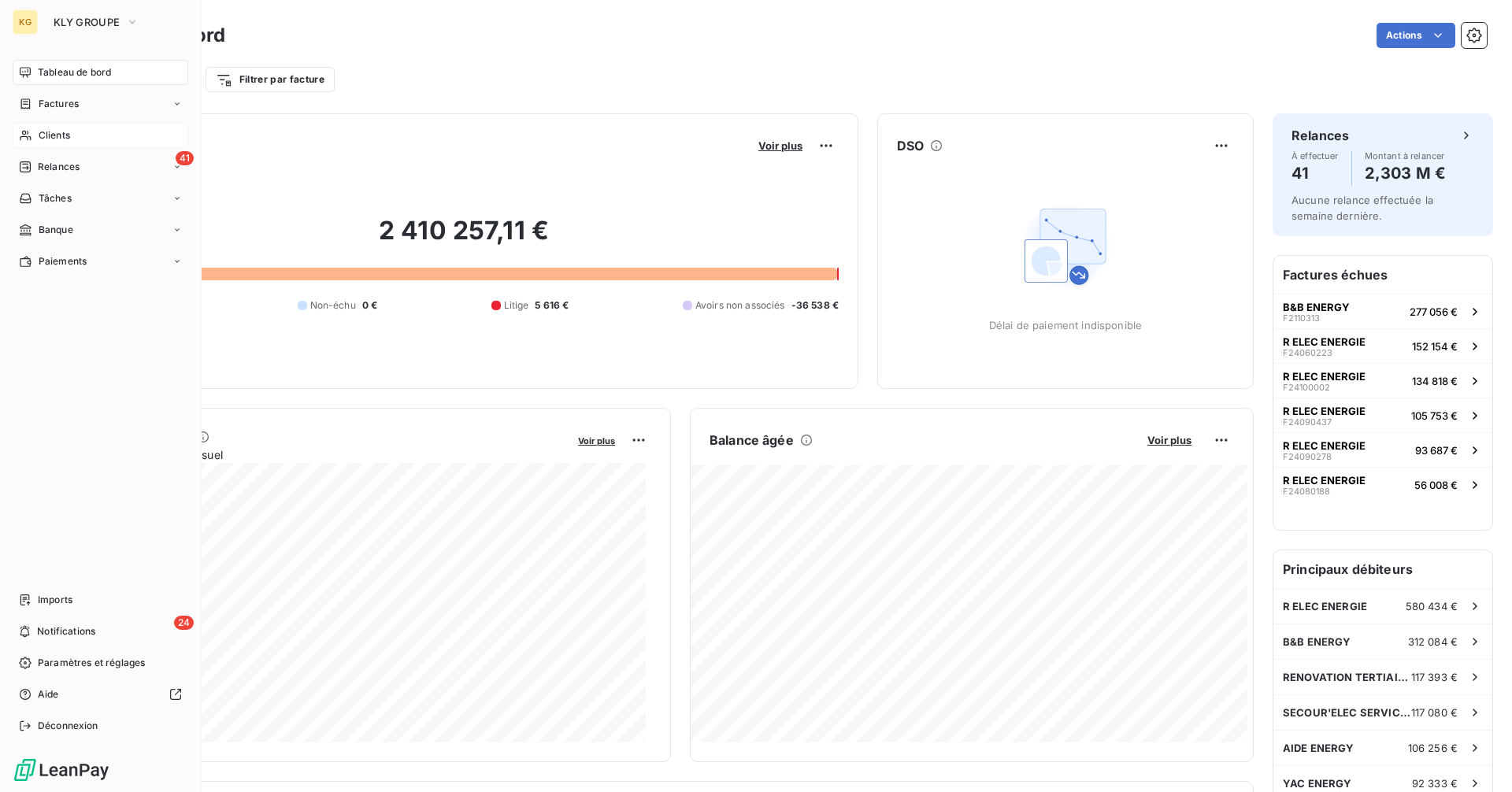
click at [57, 137] on span "Clients" at bounding box center [54, 135] width 31 height 14
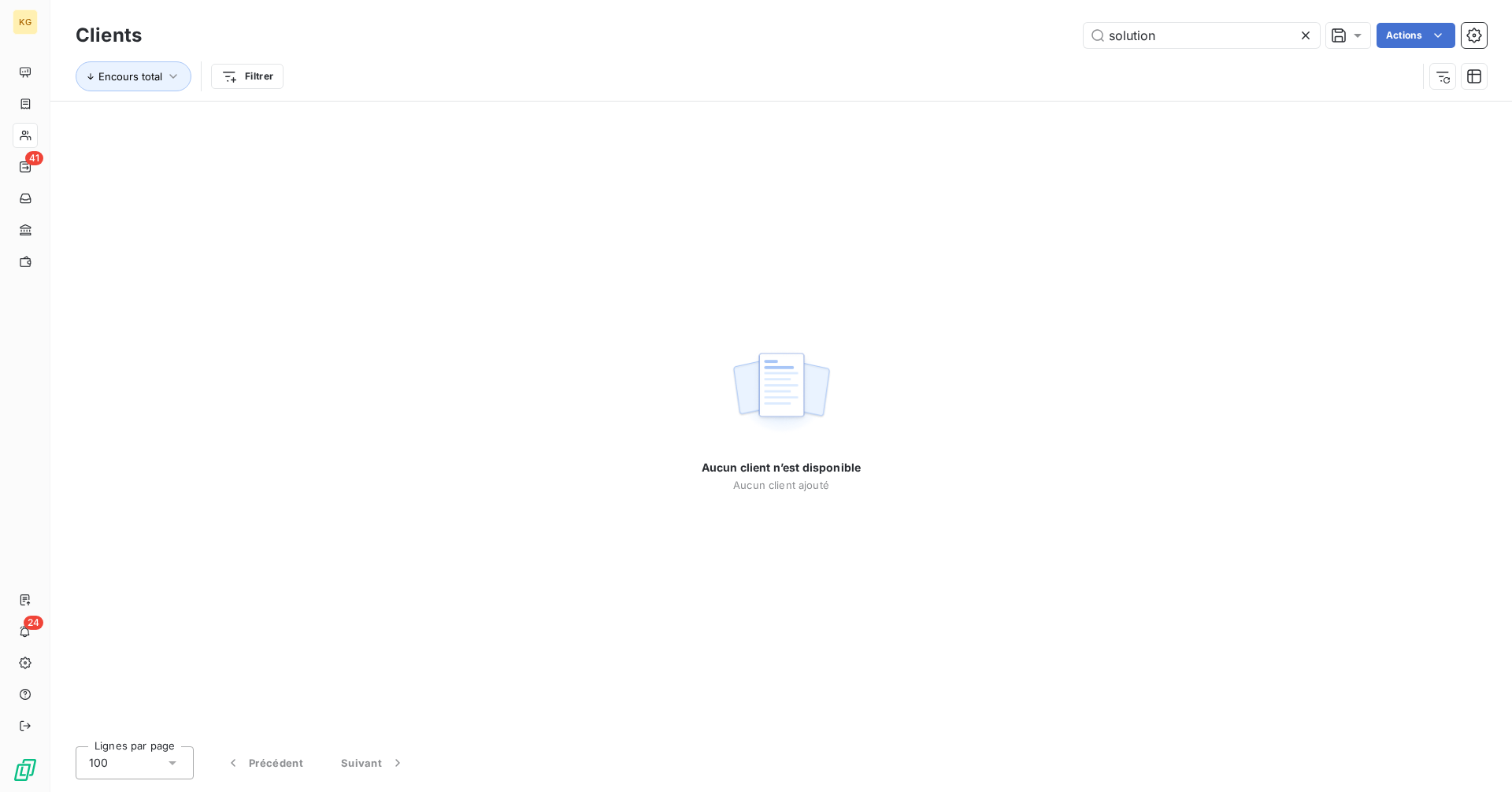
click at [1305, 38] on icon at bounding box center [1306, 35] width 16 height 16
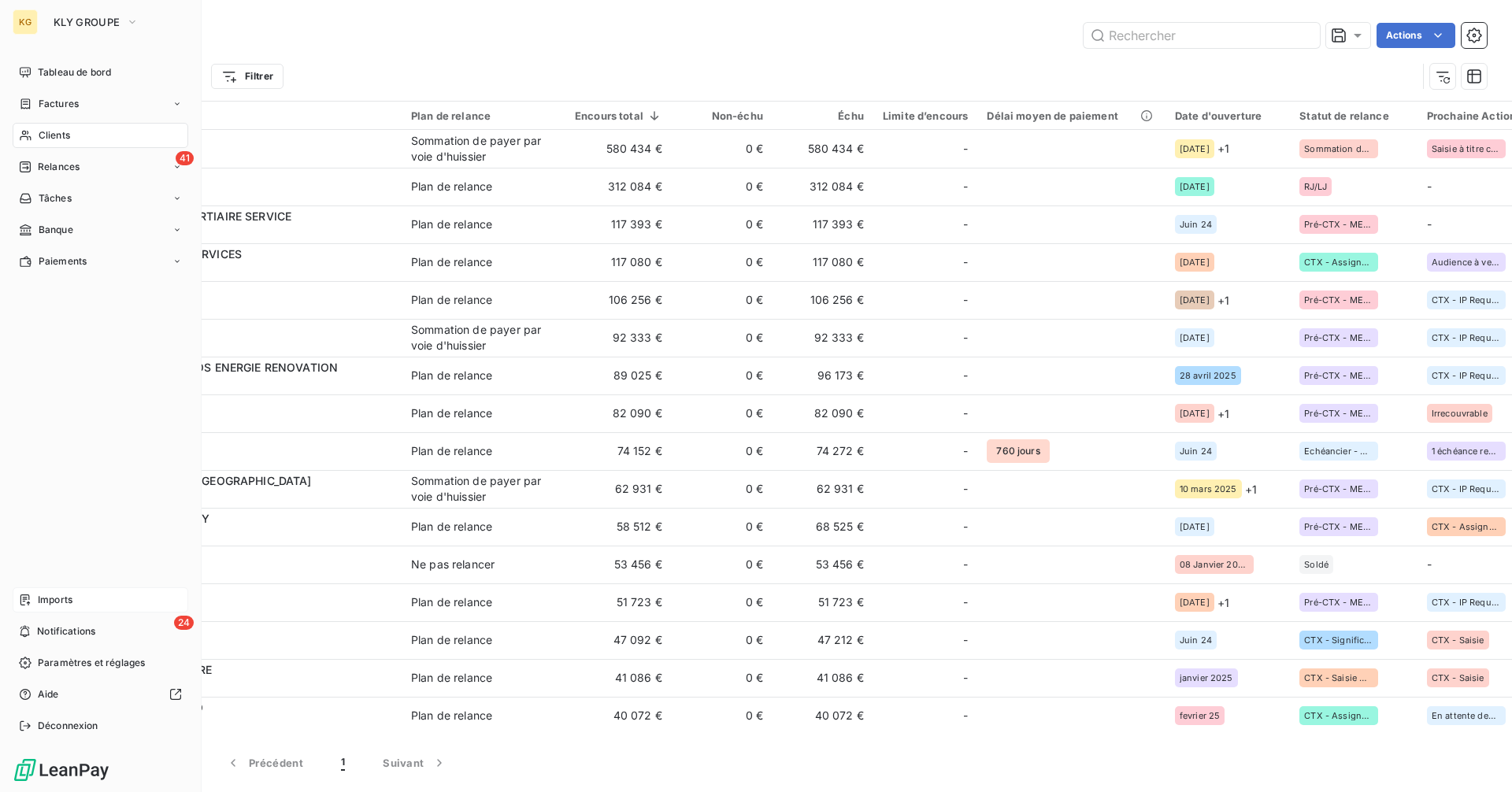
click at [71, 595] on span "Imports" at bounding box center [55, 600] width 34 height 14
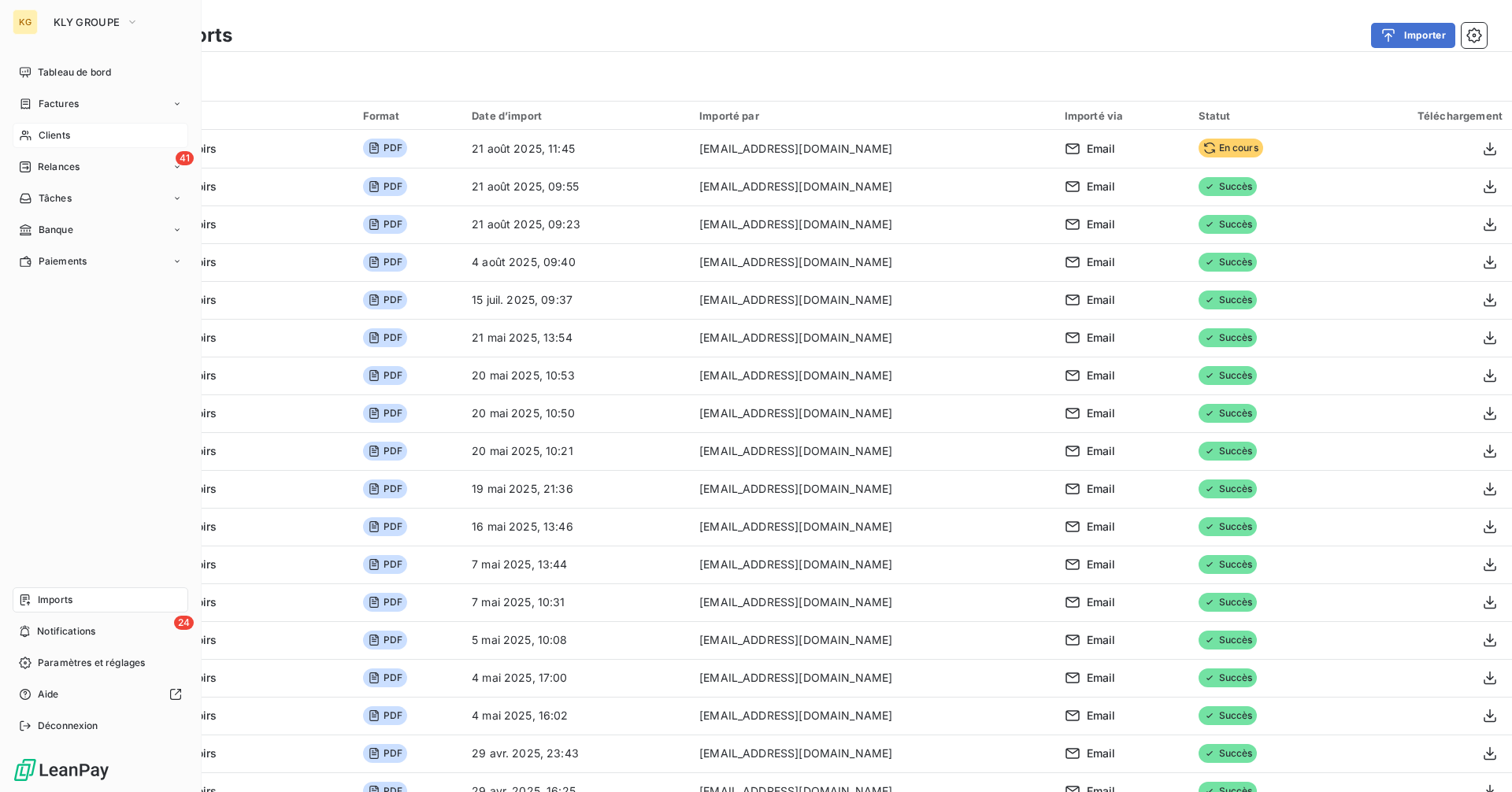
click at [50, 137] on span "Clients" at bounding box center [54, 135] width 31 height 14
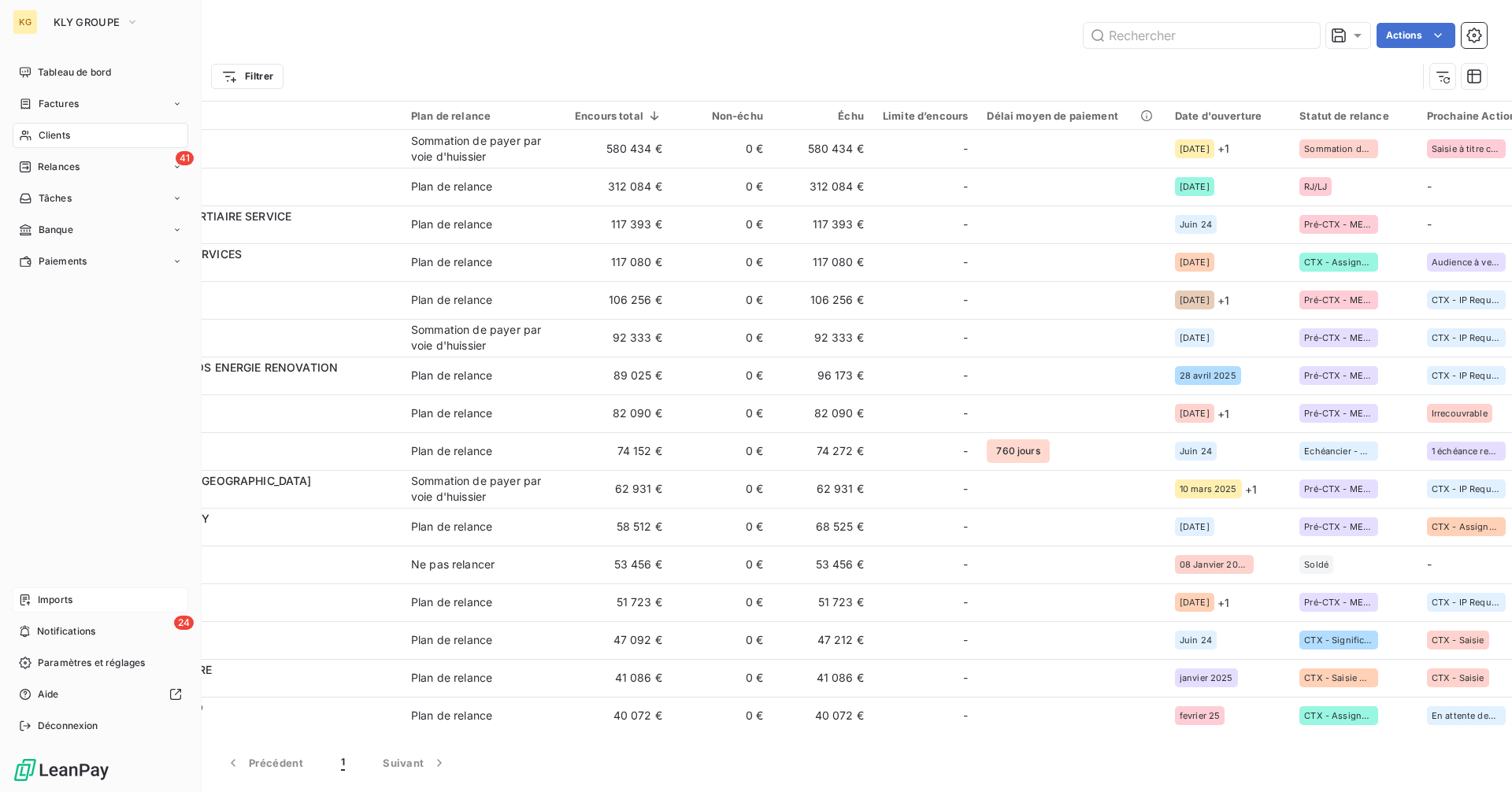
click at [46, 602] on span "Imports" at bounding box center [55, 600] width 34 height 14
